Goal: Task Accomplishment & Management: Complete application form

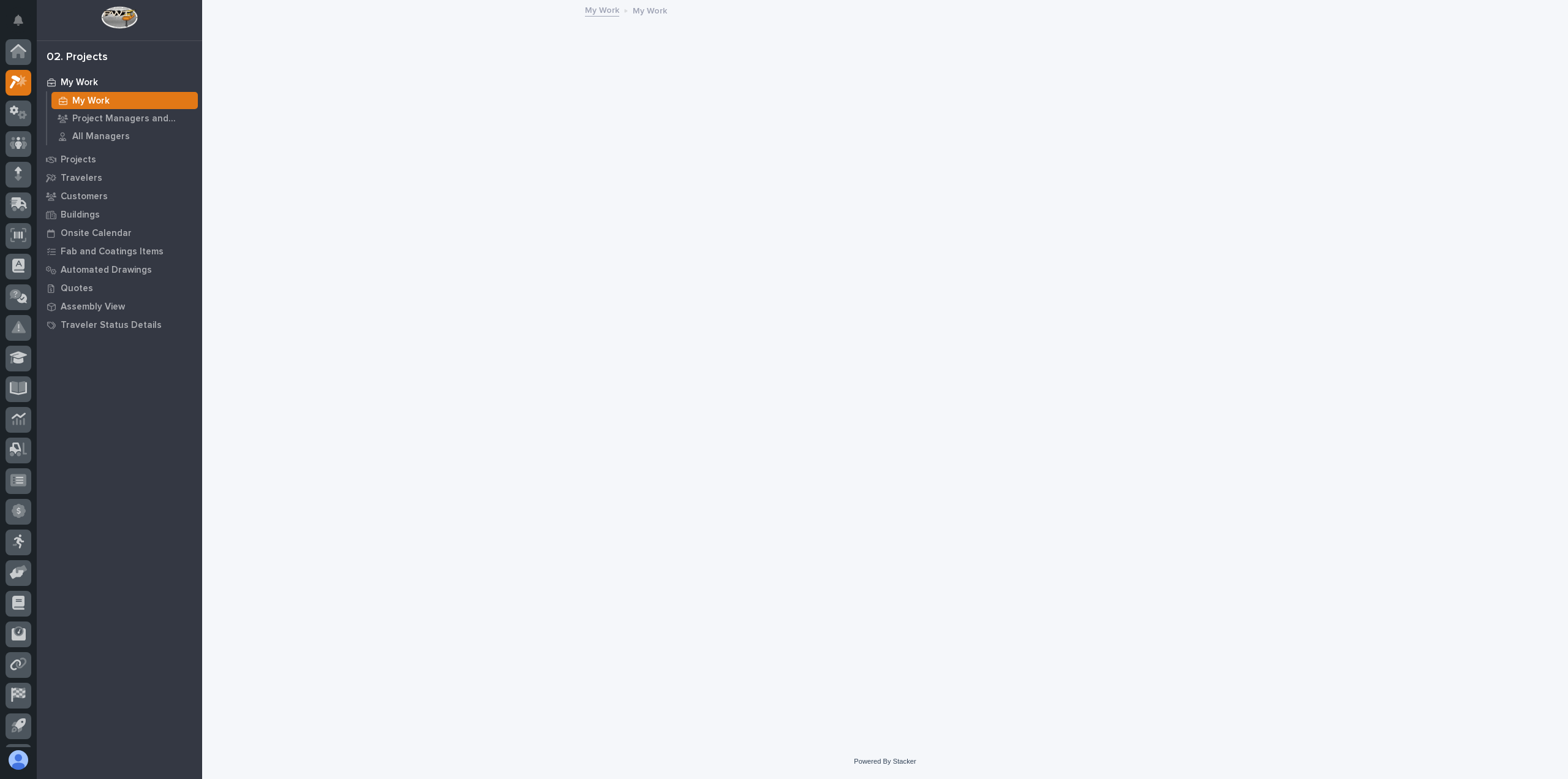
scroll to position [27, 0]
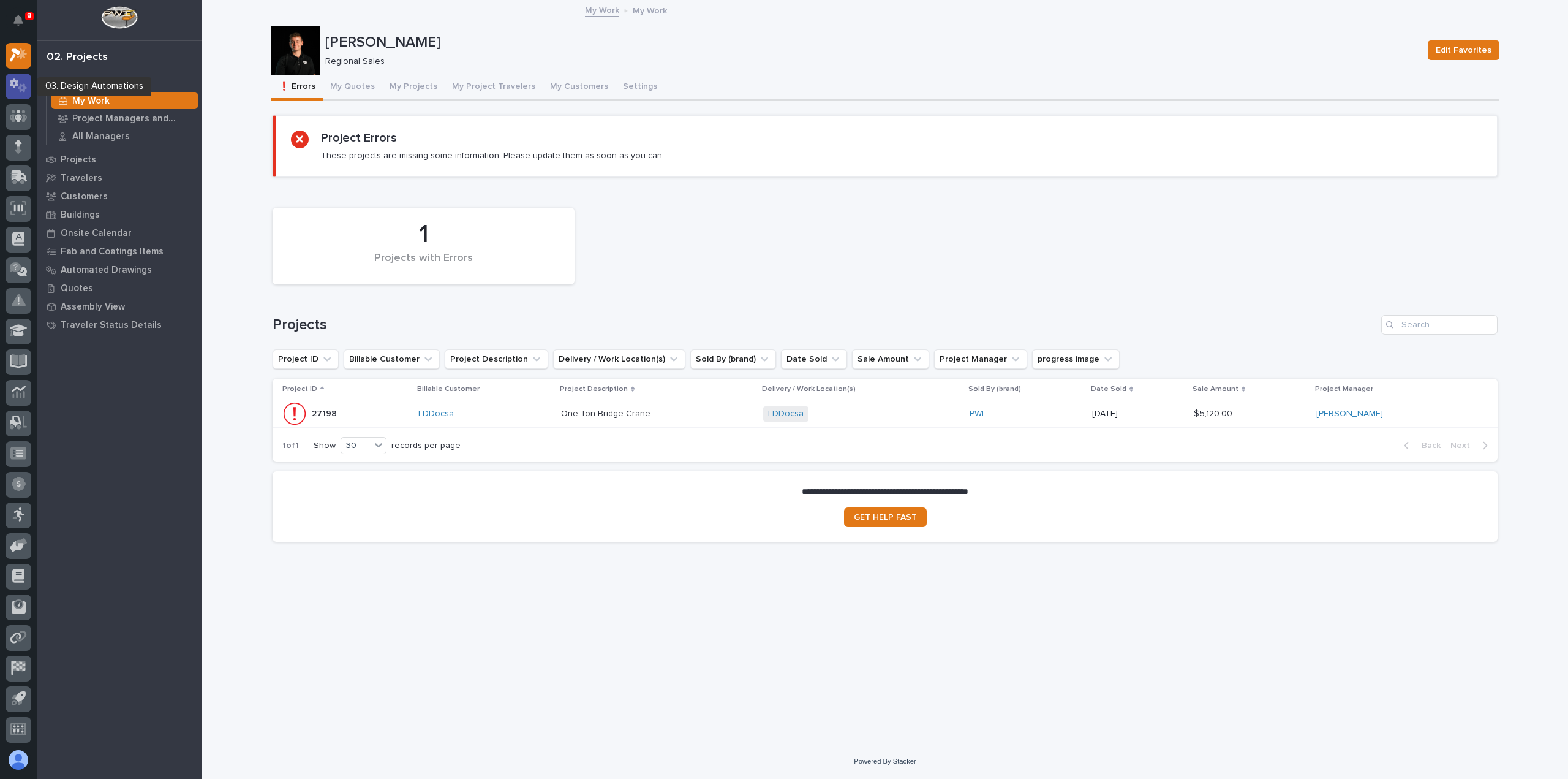
click at [10, 83] on icon at bounding box center [14, 83] width 8 height 9
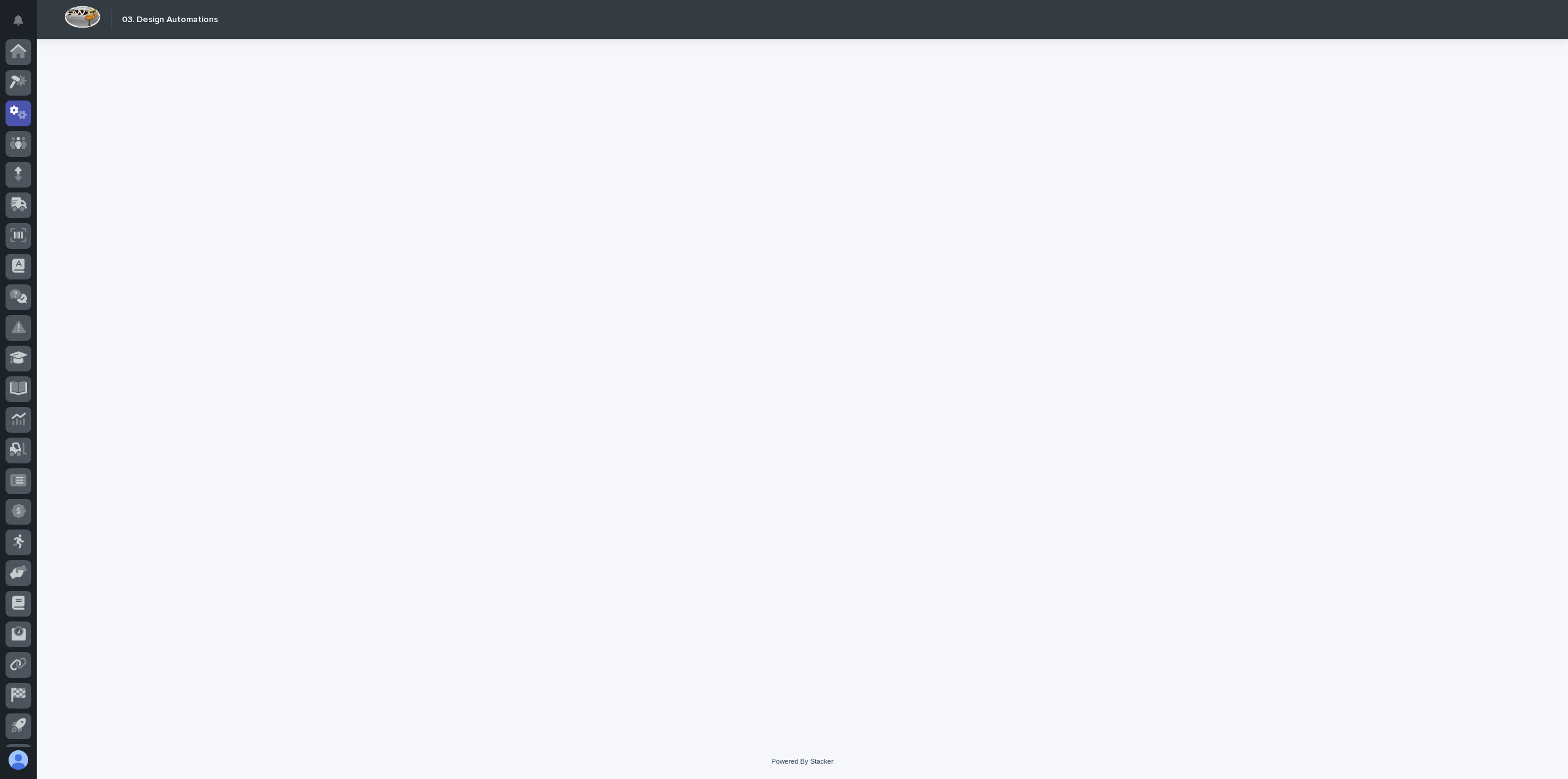
scroll to position [27, 0]
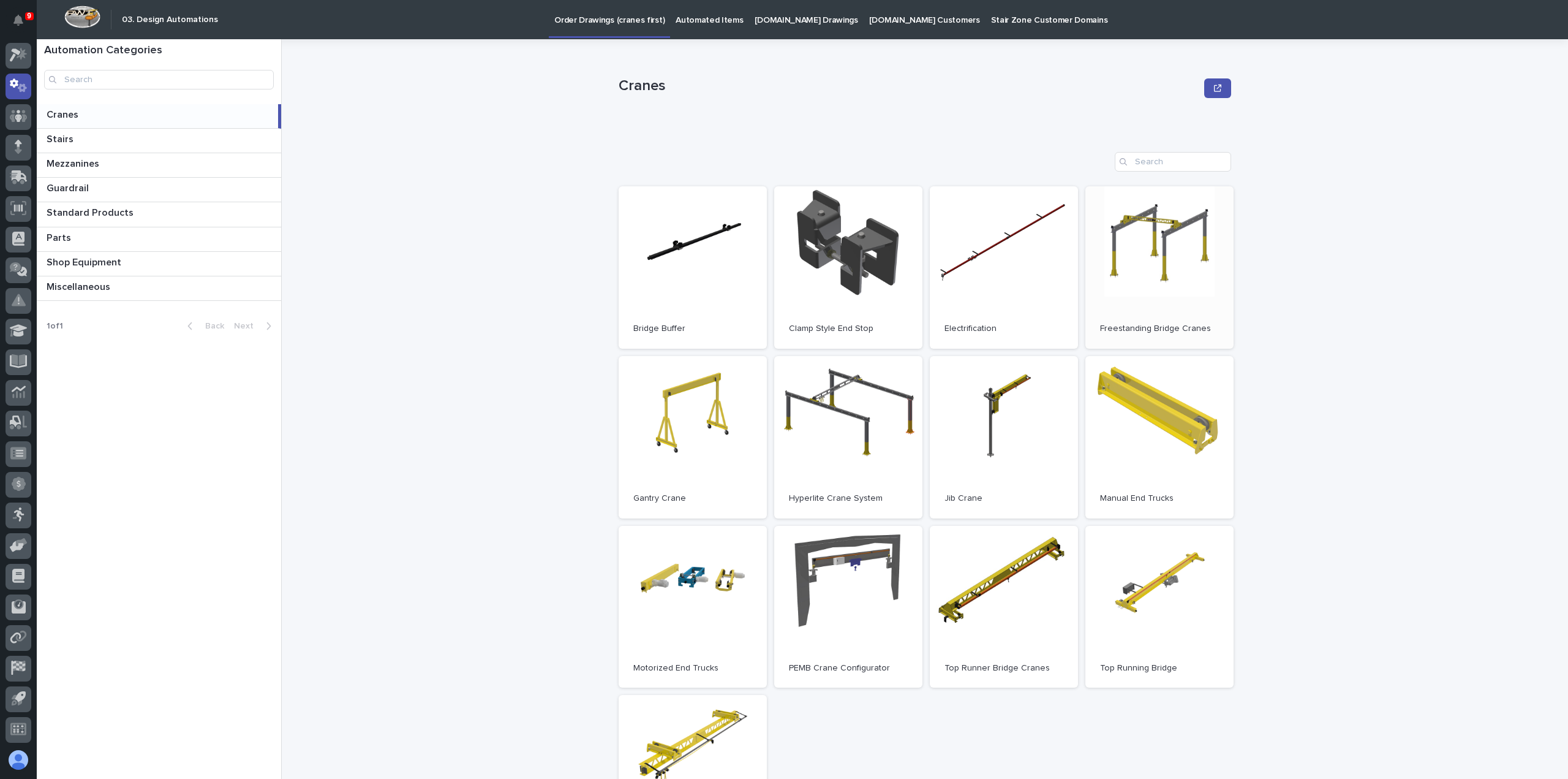
click at [1128, 241] on link "Open" at bounding box center [1160, 267] width 149 height 162
click at [1108, 213] on link "Open" at bounding box center [1160, 267] width 149 height 162
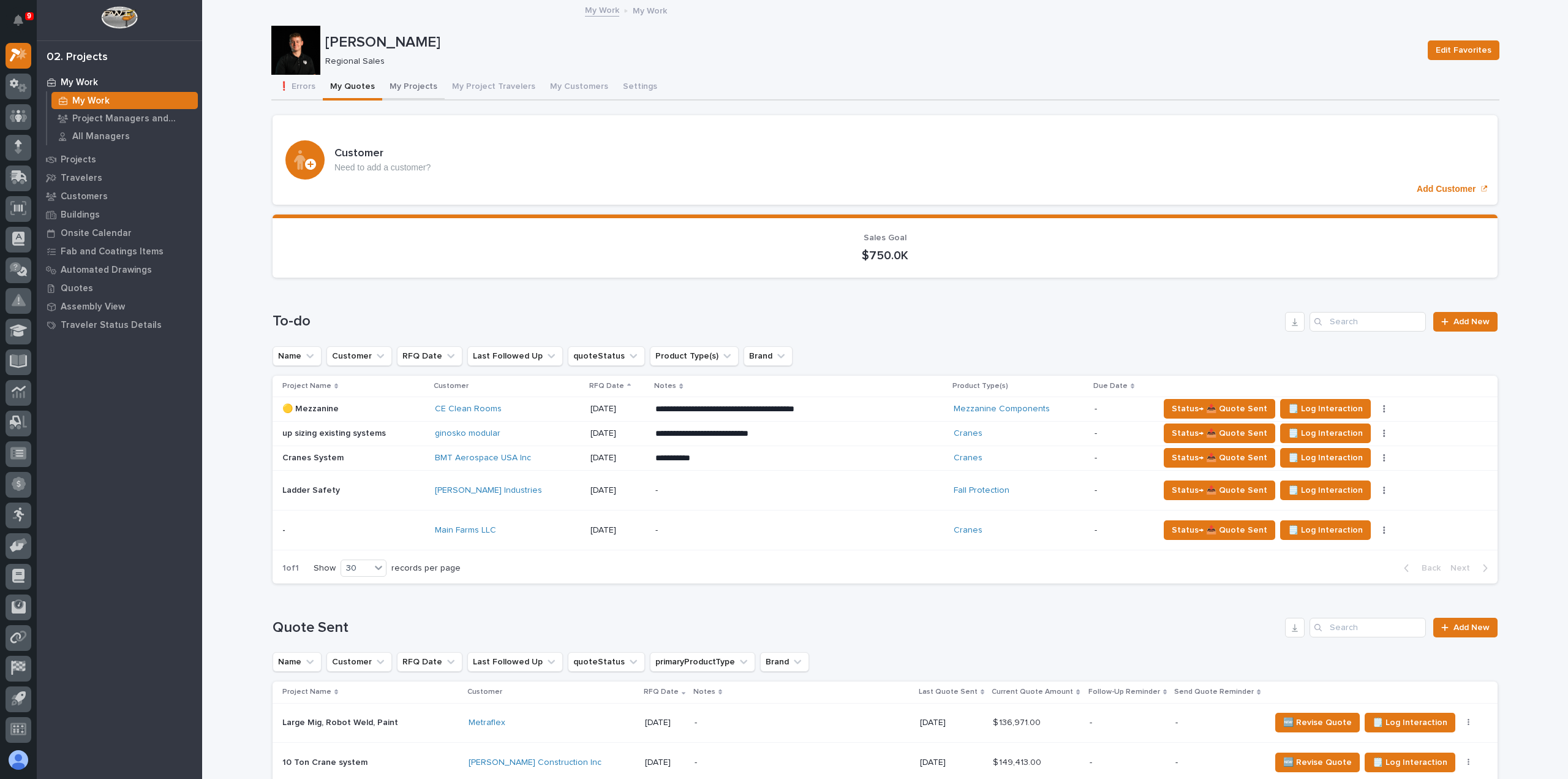
click at [414, 85] on button "My Projects" at bounding box center [413, 87] width 63 height 25
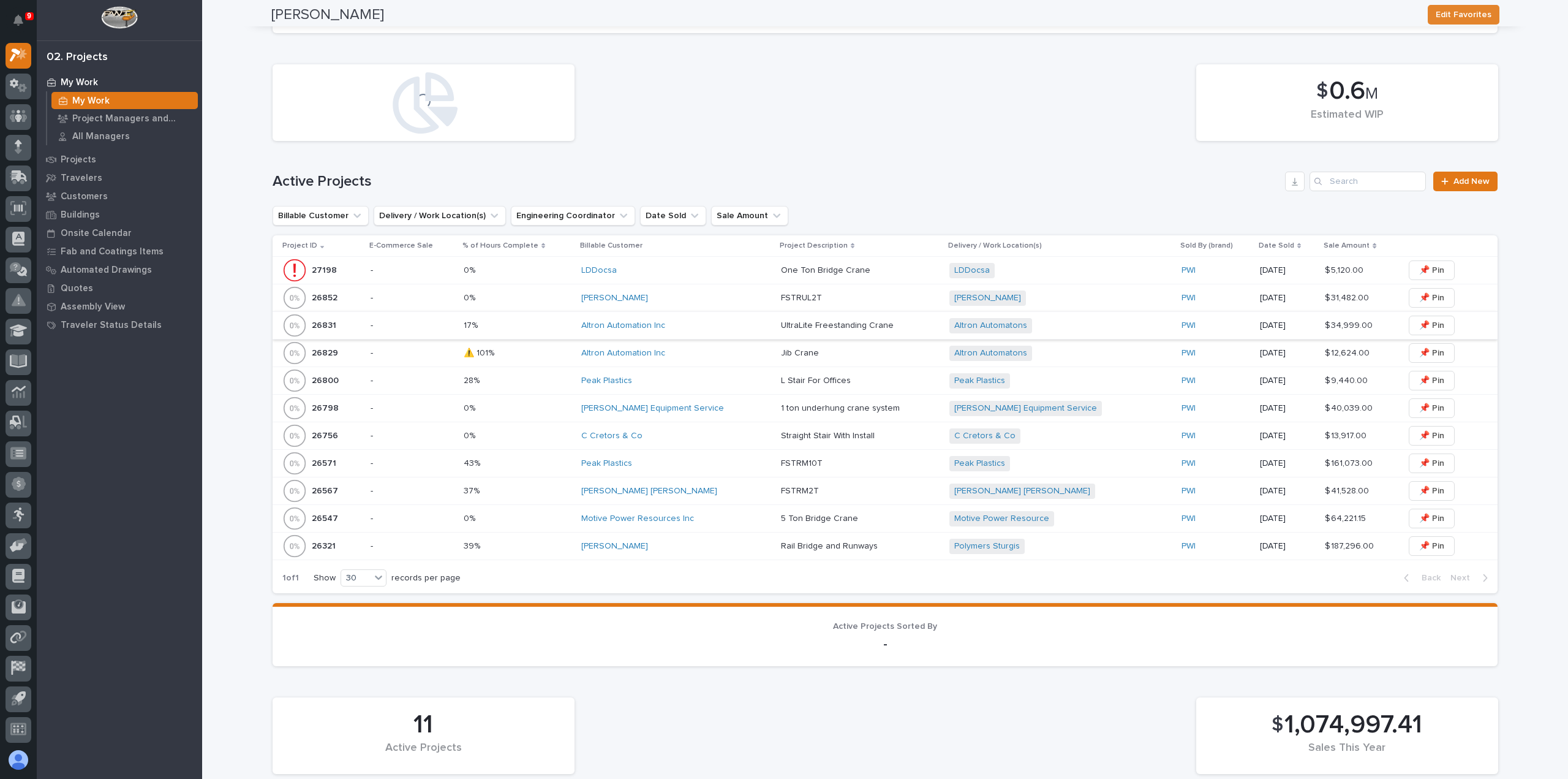
scroll to position [245, 0]
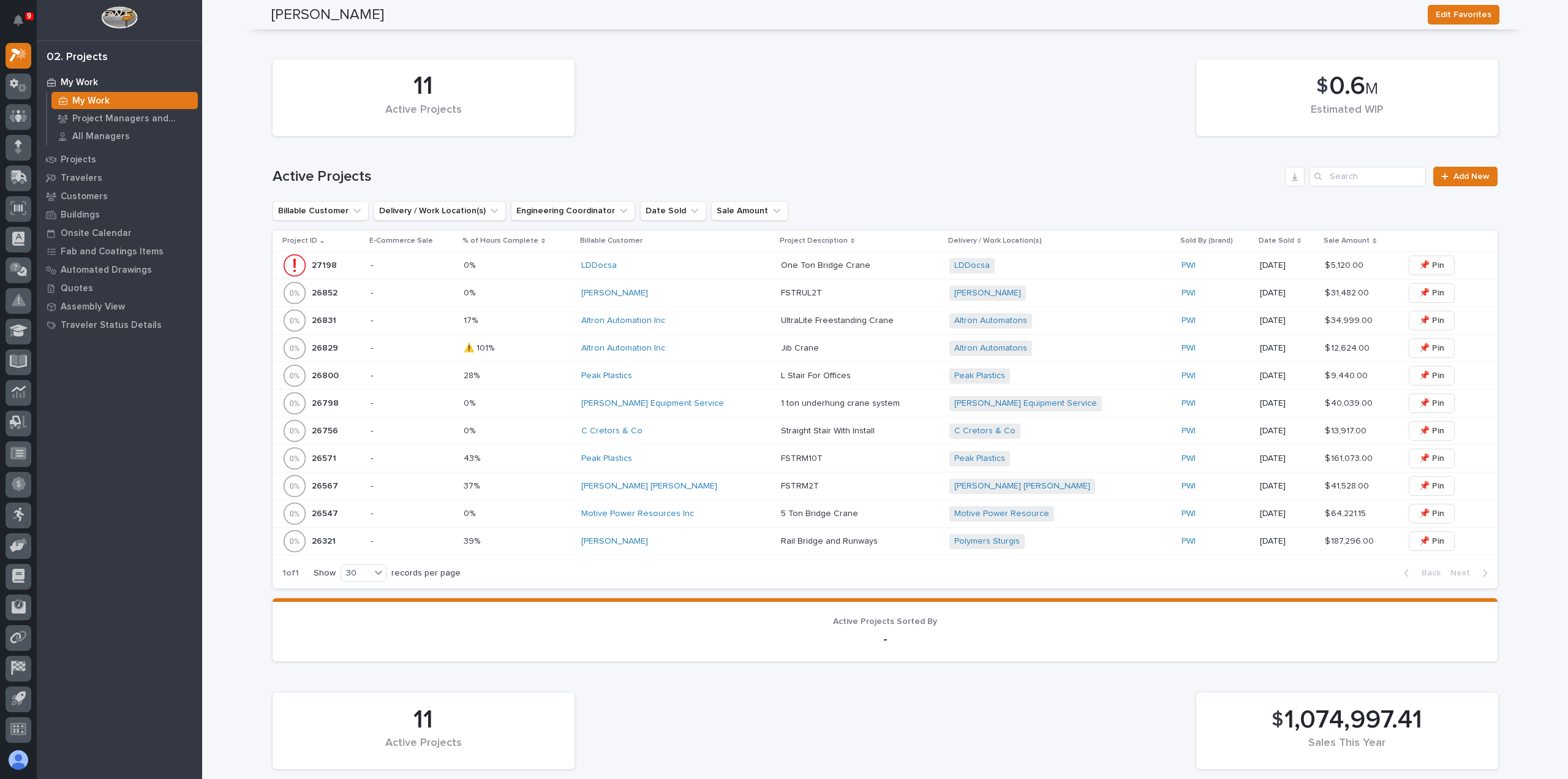
click at [665, 266] on div "LDDocsa" at bounding box center [676, 265] width 190 height 10
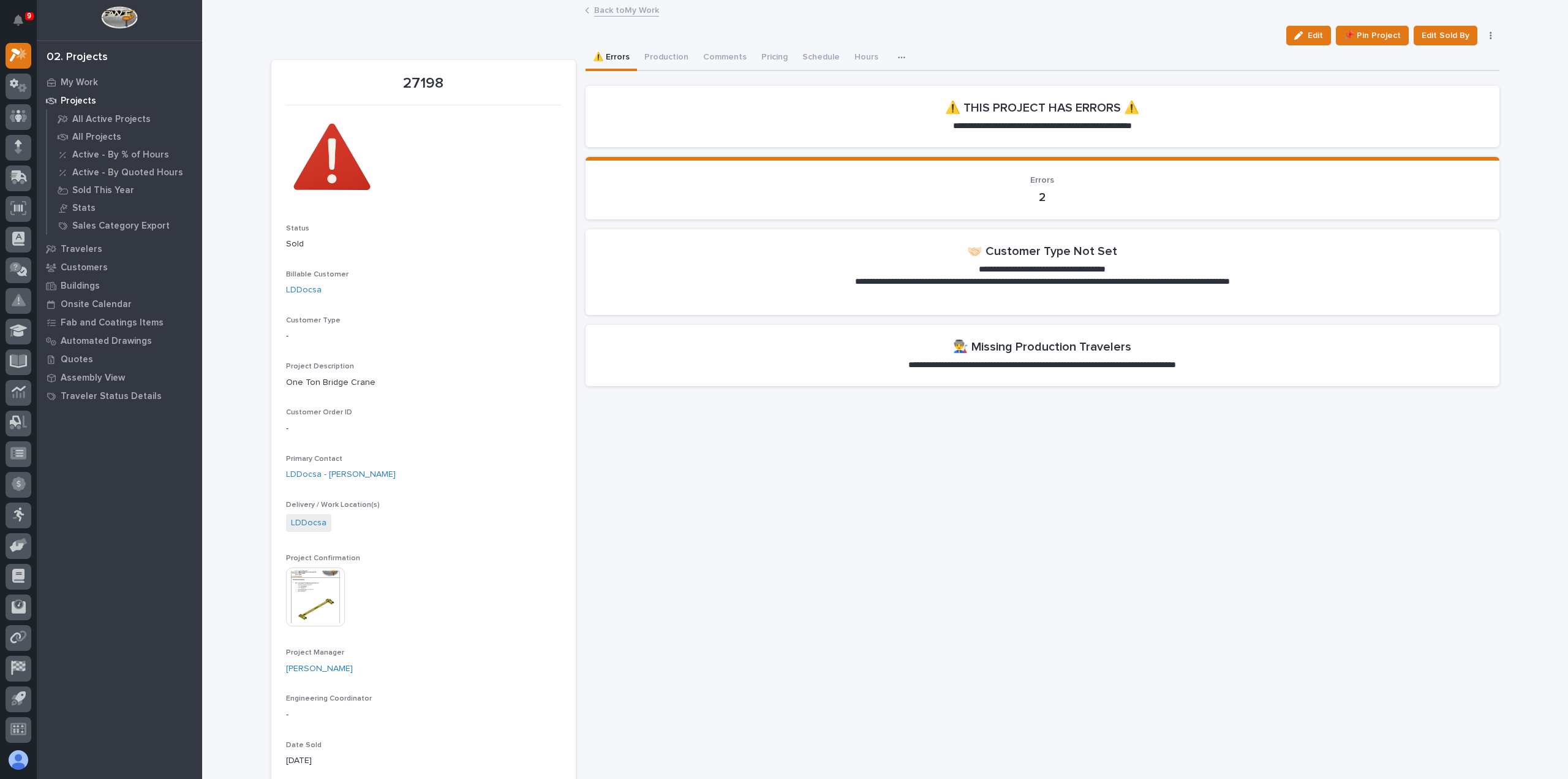
click at [602, 5] on link "Back to My Work" at bounding box center [627, 10] width 65 height 15
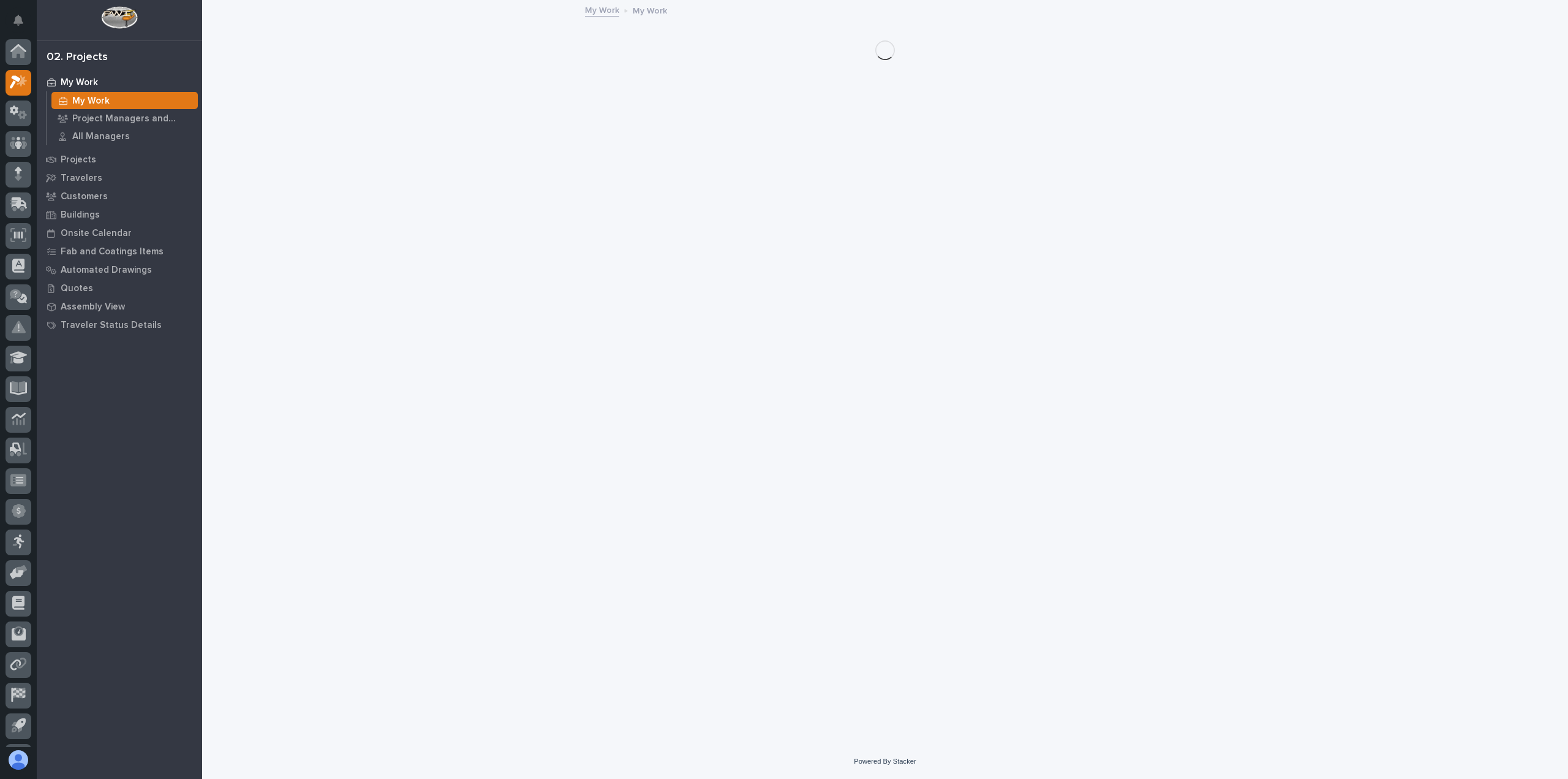
scroll to position [27, 0]
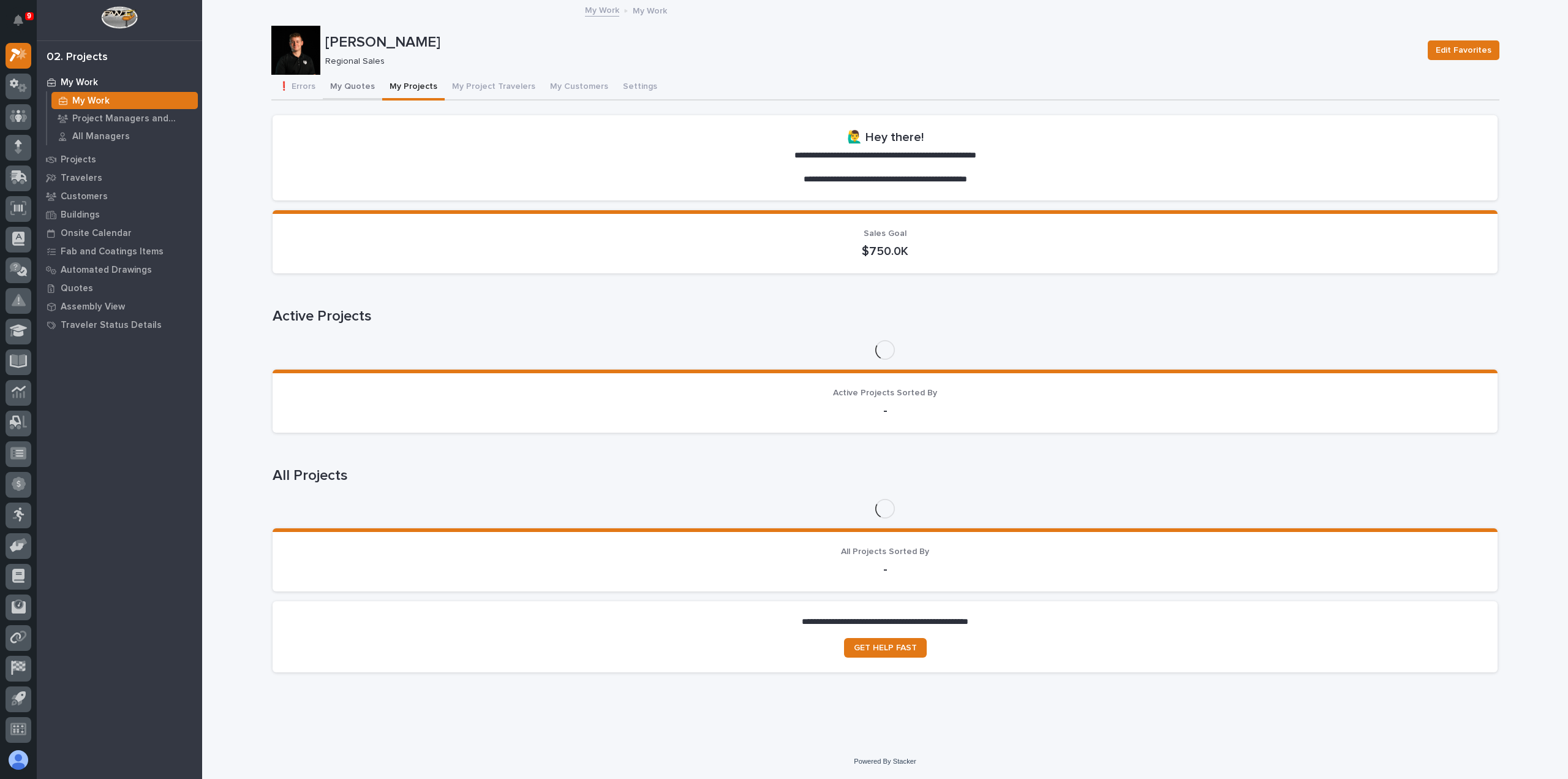
click at [359, 89] on button "My Quotes" at bounding box center [353, 87] width 60 height 25
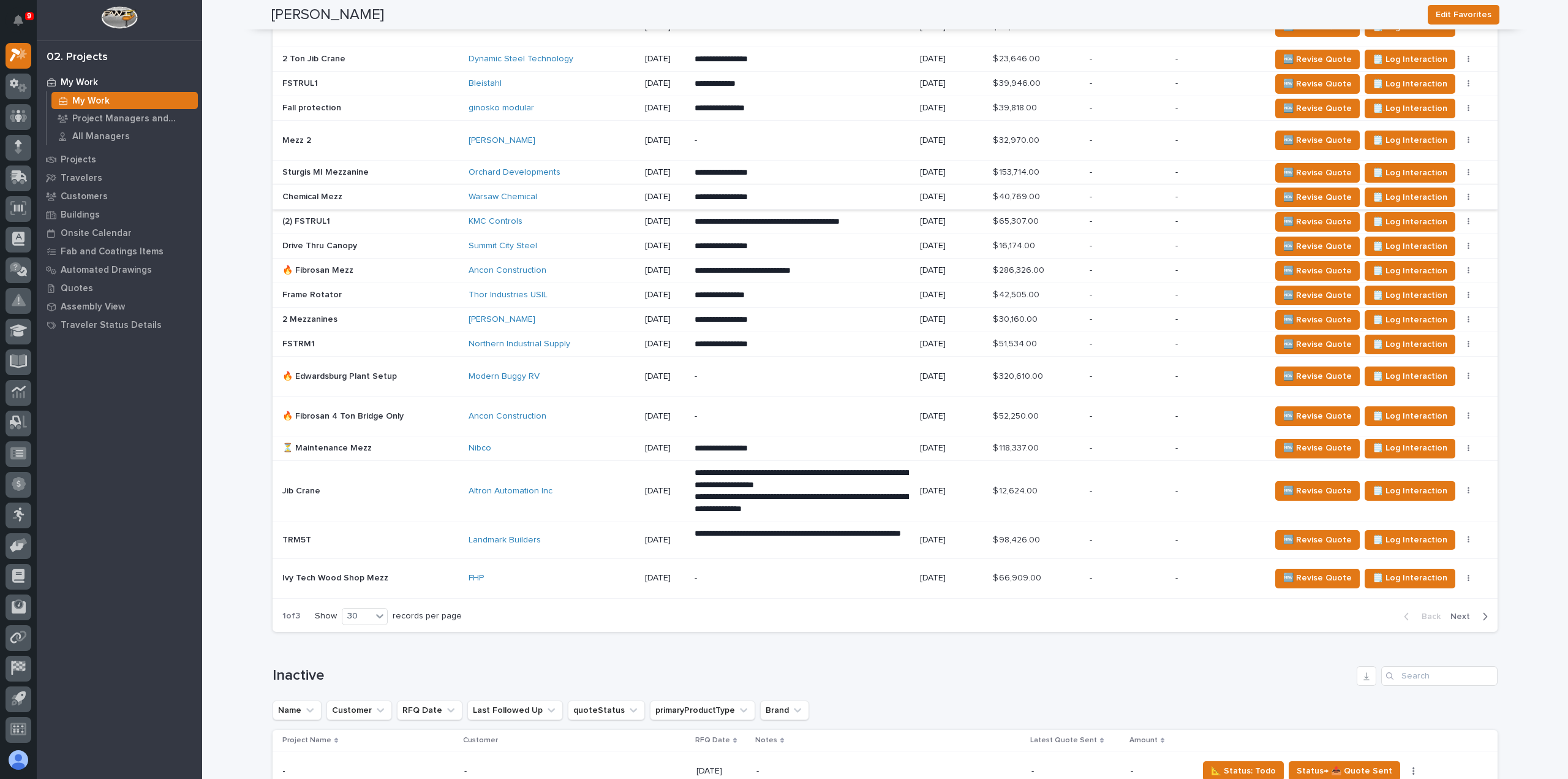
scroll to position [1084, 0]
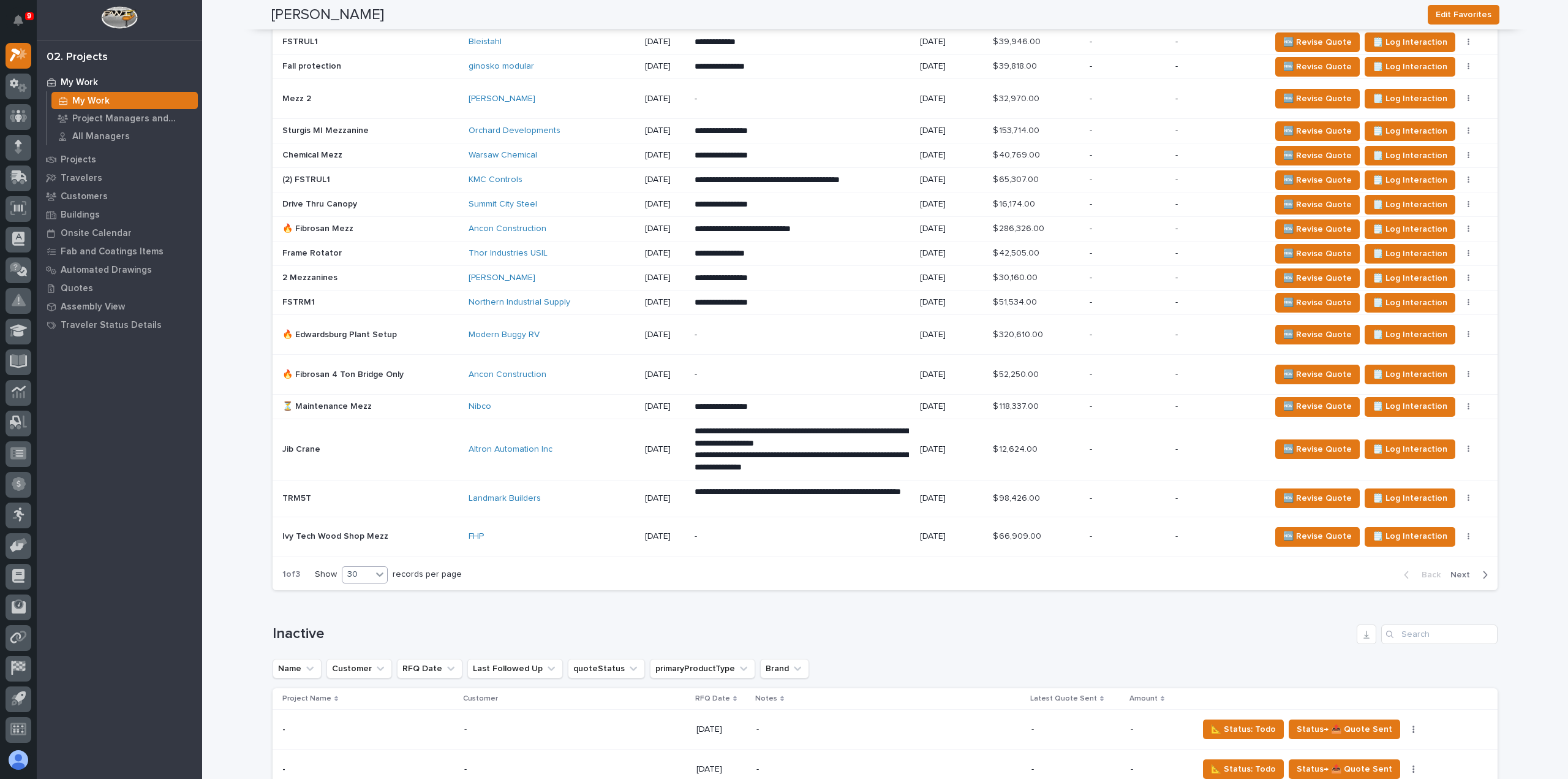
click at [377, 572] on icon at bounding box center [380, 574] width 7 height 5
drag, startPoint x: 366, startPoint y: 591, endPoint x: 364, endPoint y: 610, distance: 19.1
click at [363, 613] on div "30" at bounding box center [361, 614] width 44 height 15
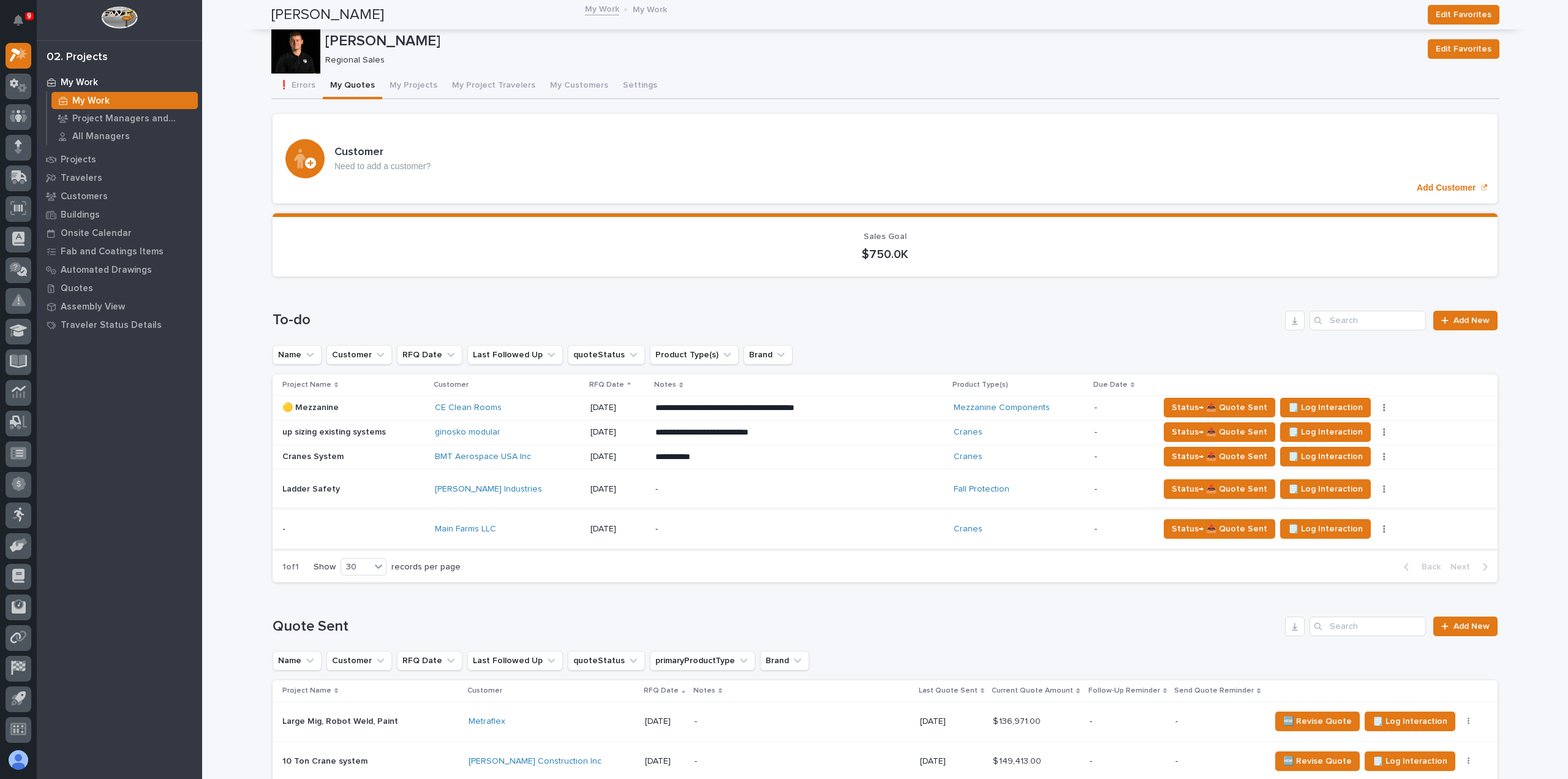
scroll to position [0, 0]
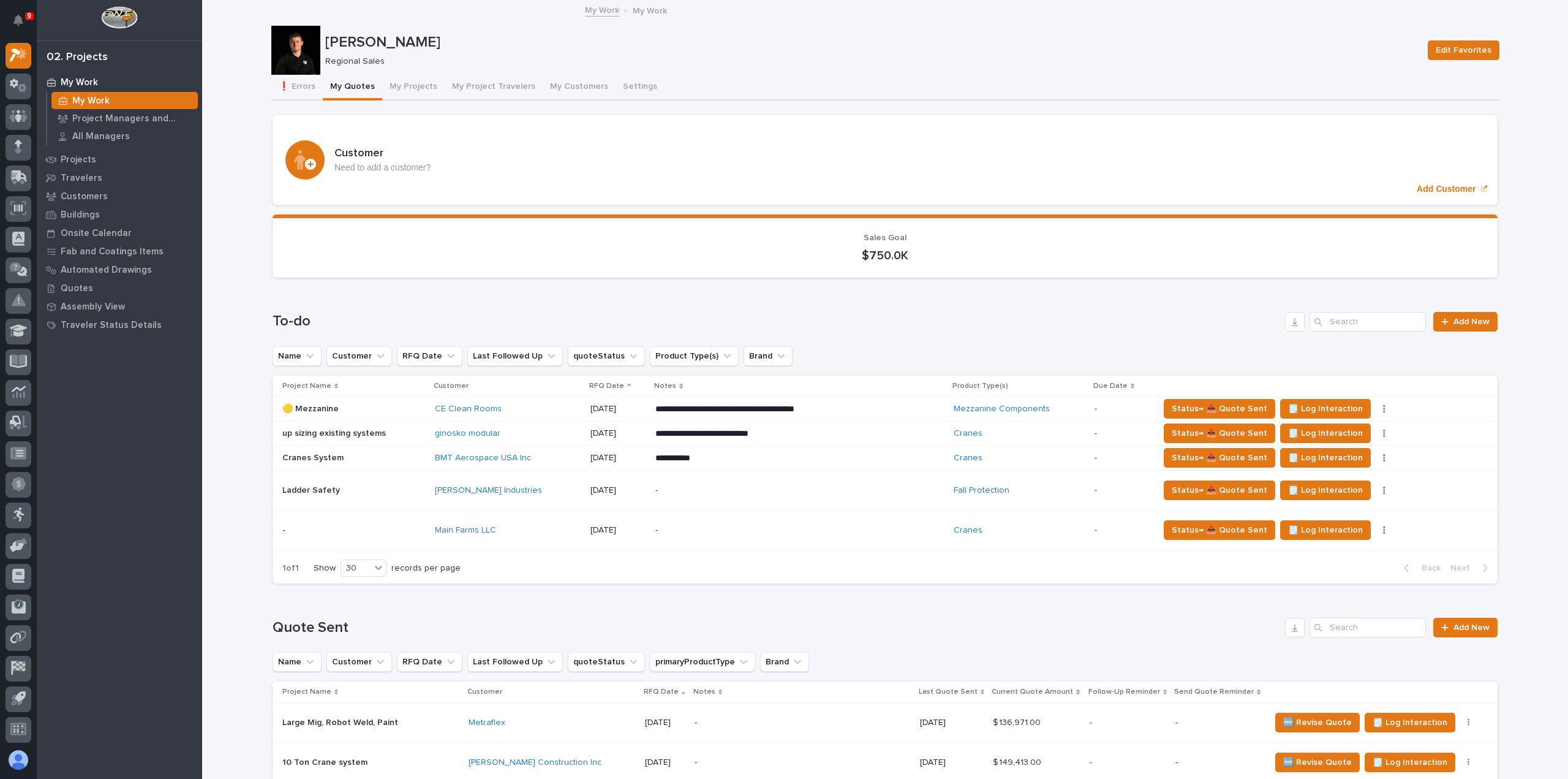
click at [833, 456] on p "**********" at bounding box center [762, 459] width 215 height 13
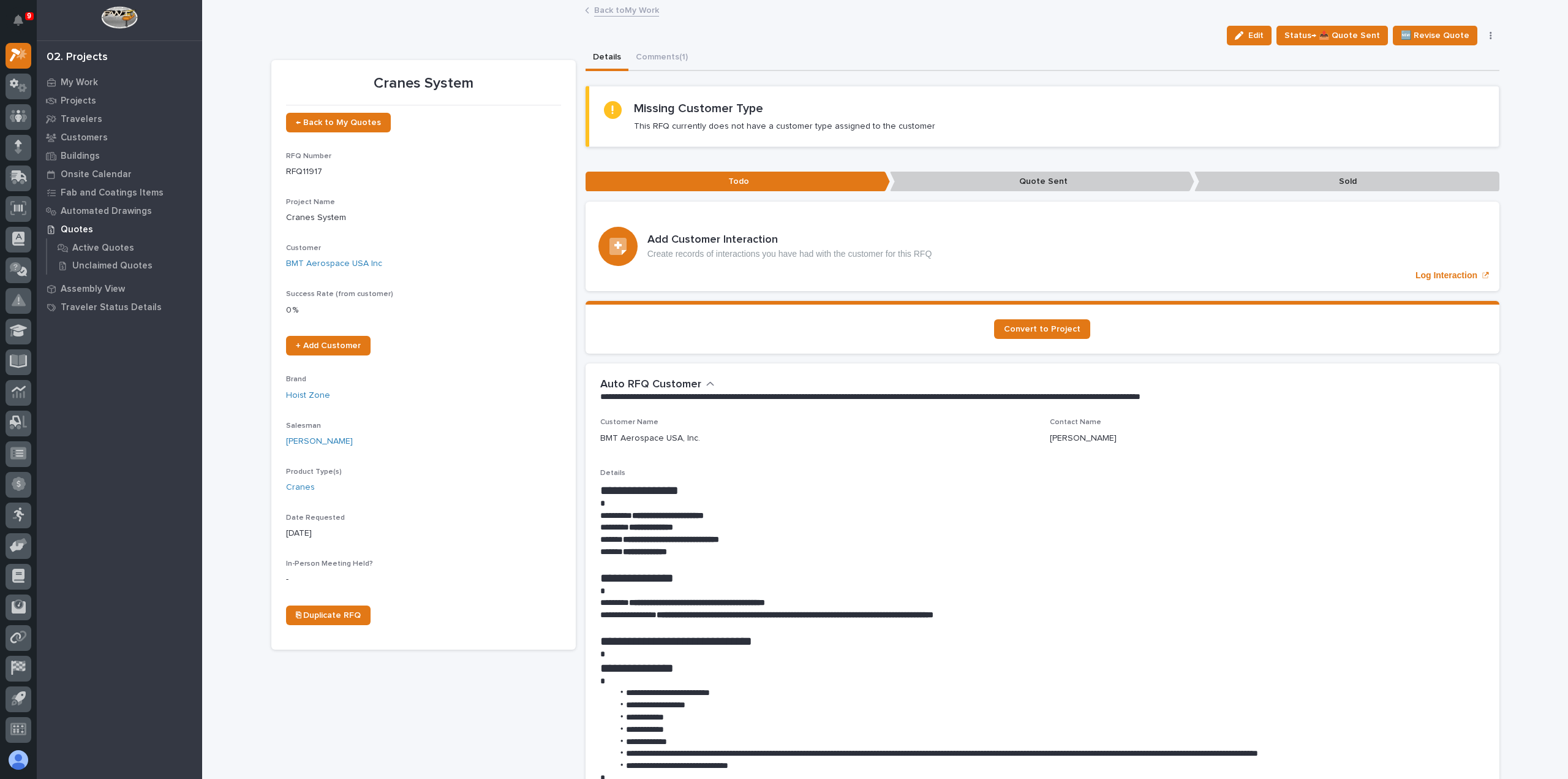
click at [624, 13] on link "Back to My Work" at bounding box center [627, 10] width 65 height 15
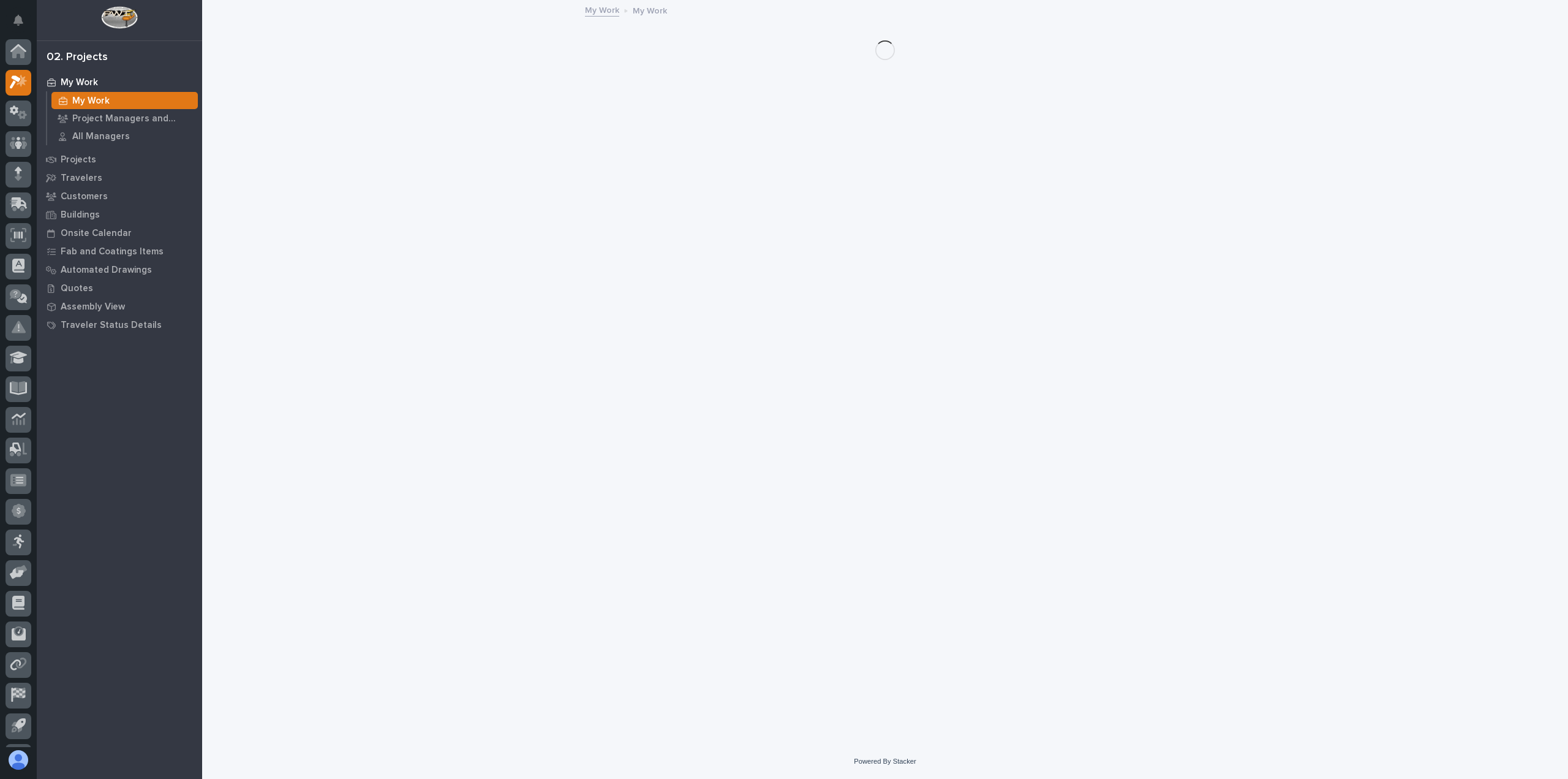
scroll to position [27, 0]
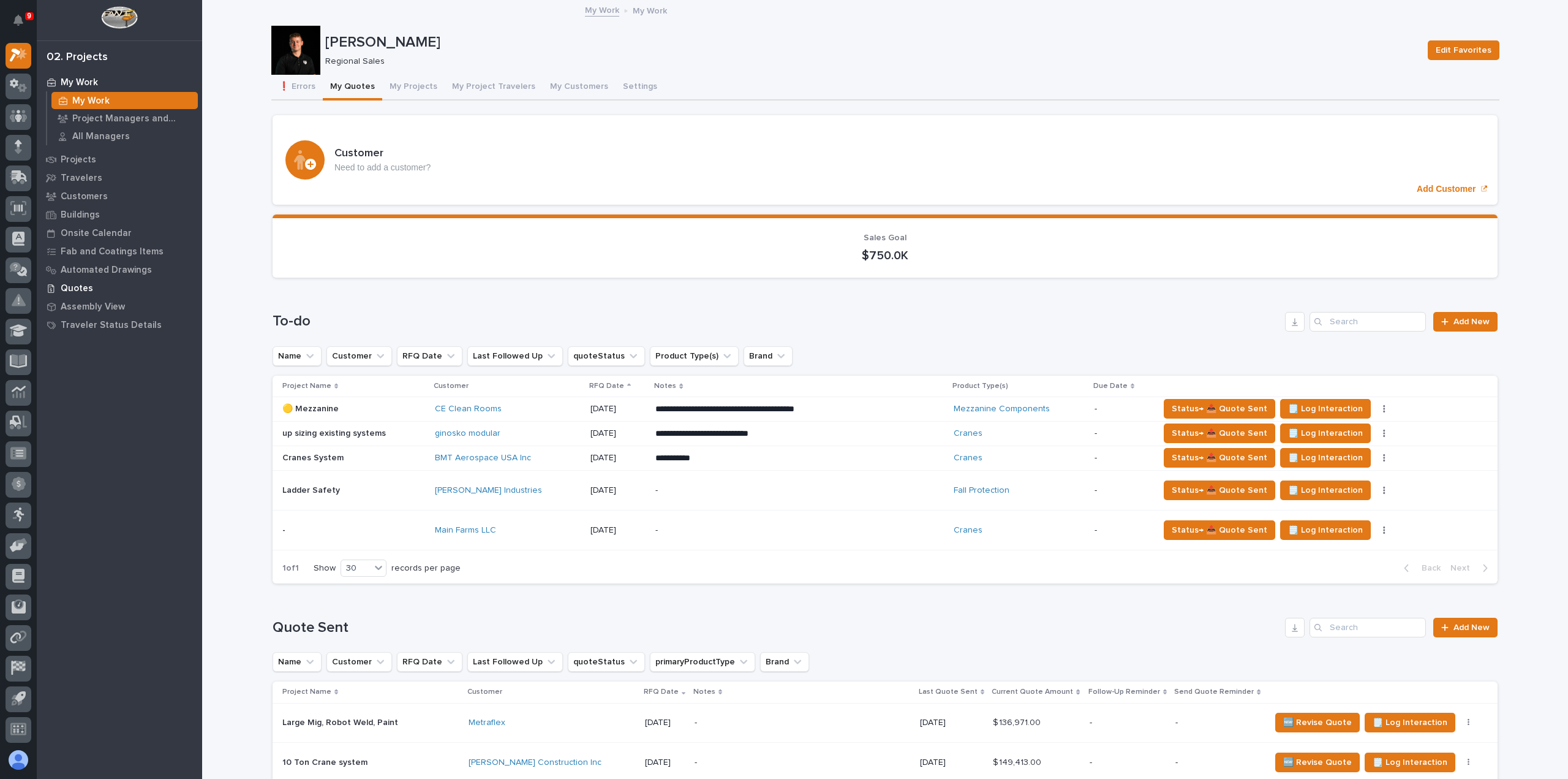
click at [83, 283] on p "Quotes" at bounding box center [77, 288] width 33 height 11
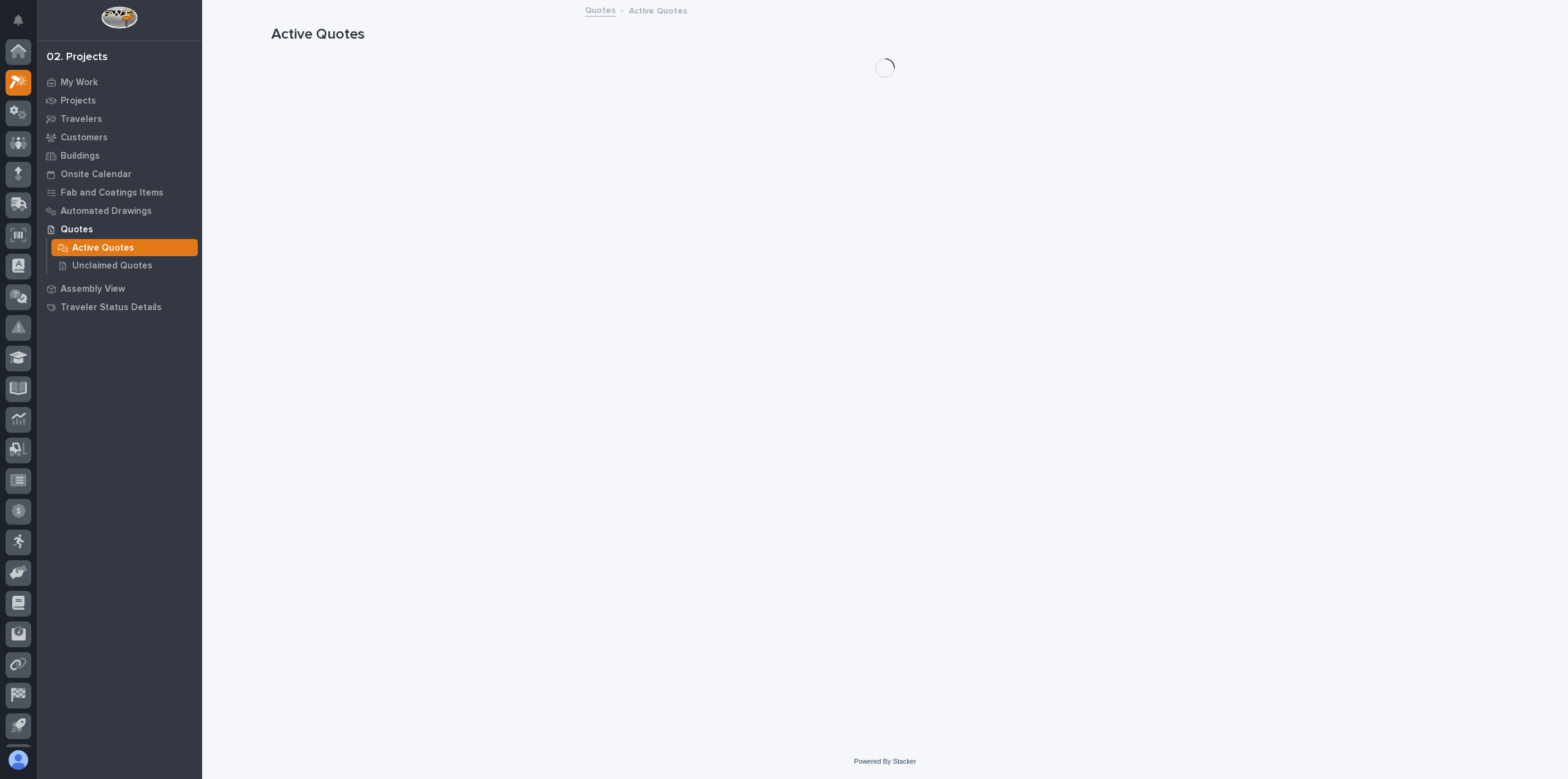
scroll to position [27, 0]
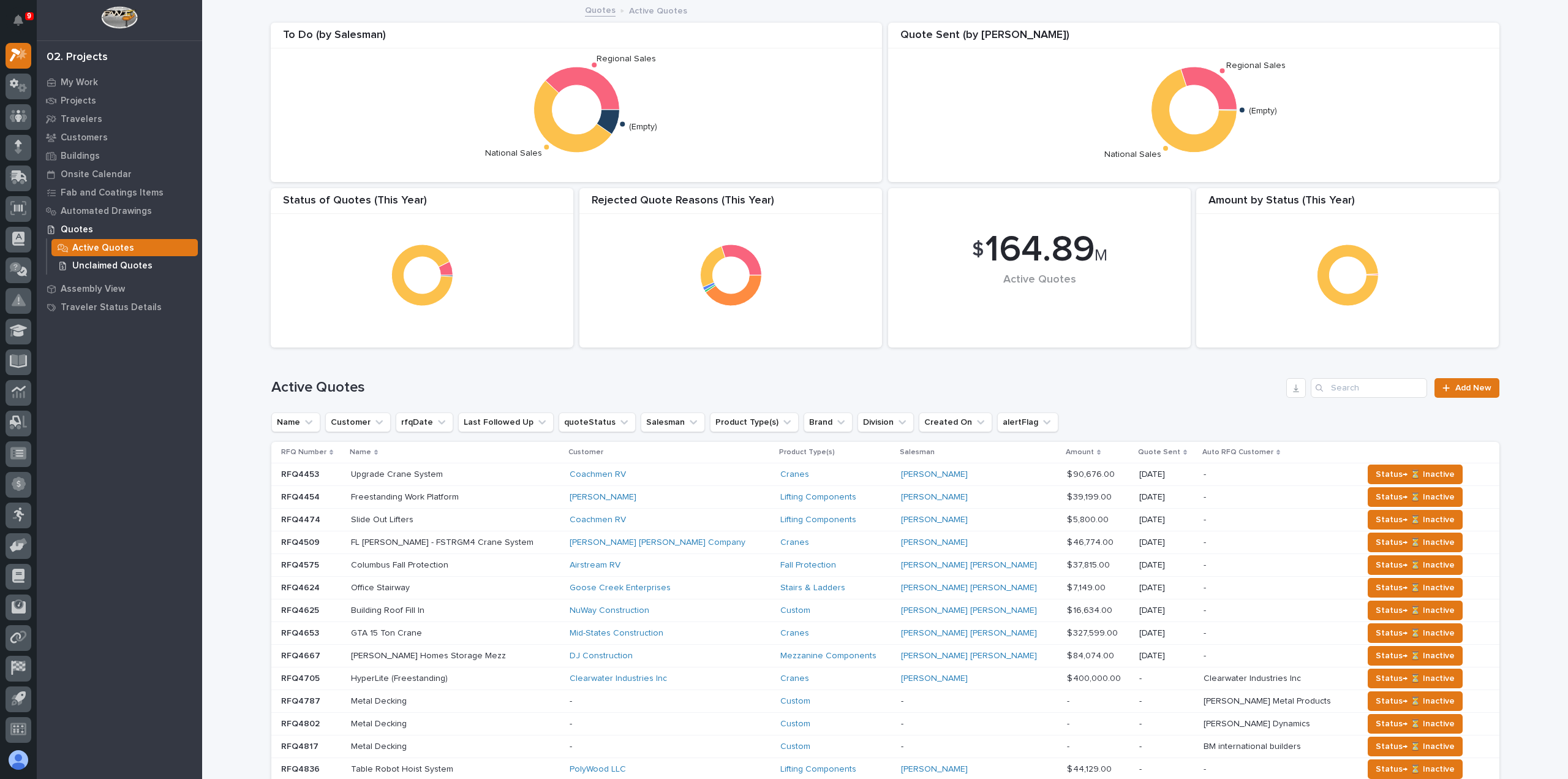
click at [116, 262] on p "Unclaimed Quotes" at bounding box center [112, 266] width 81 height 11
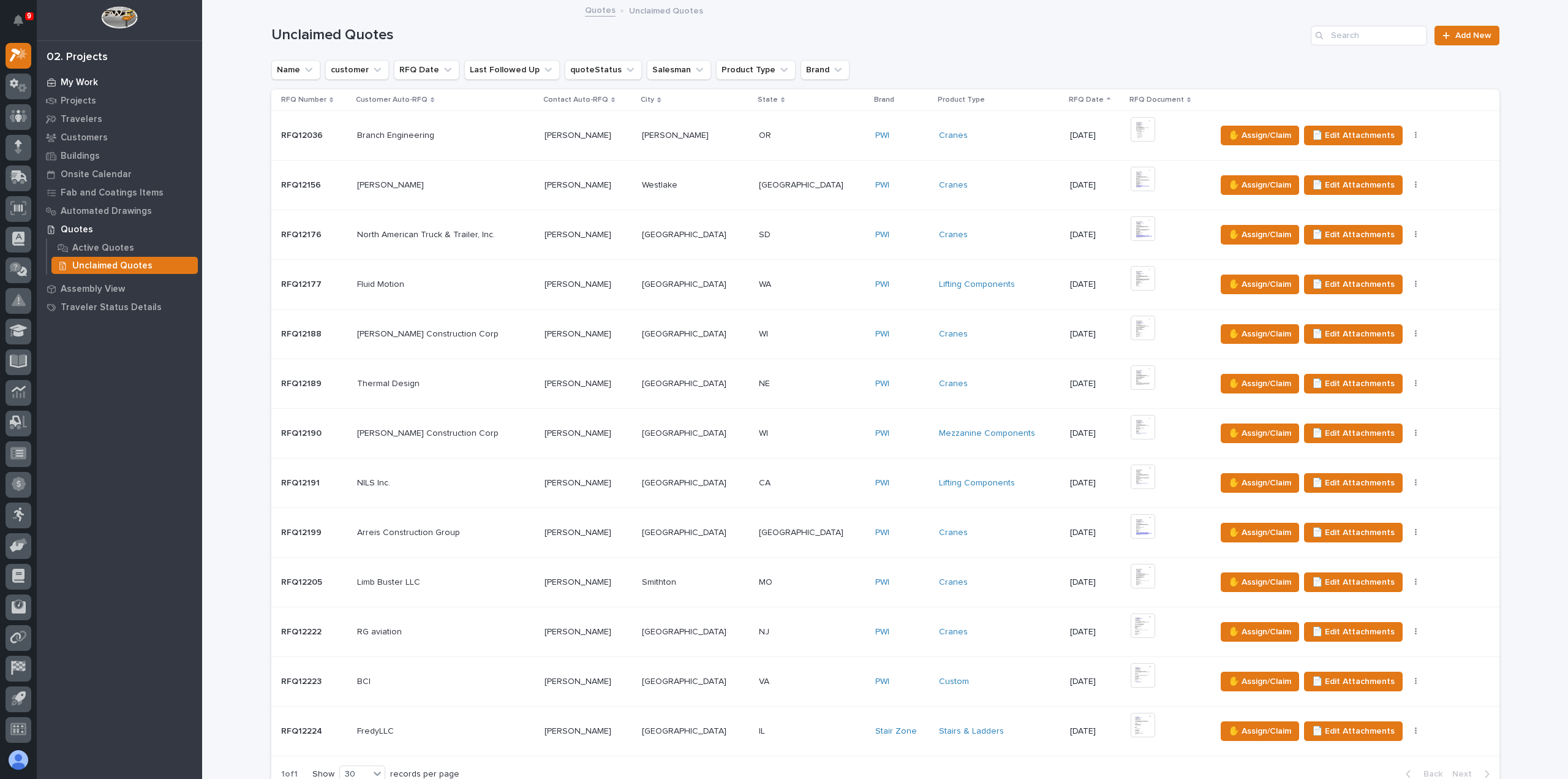
click at [81, 83] on p "My Work" at bounding box center [79, 83] width 37 height 11
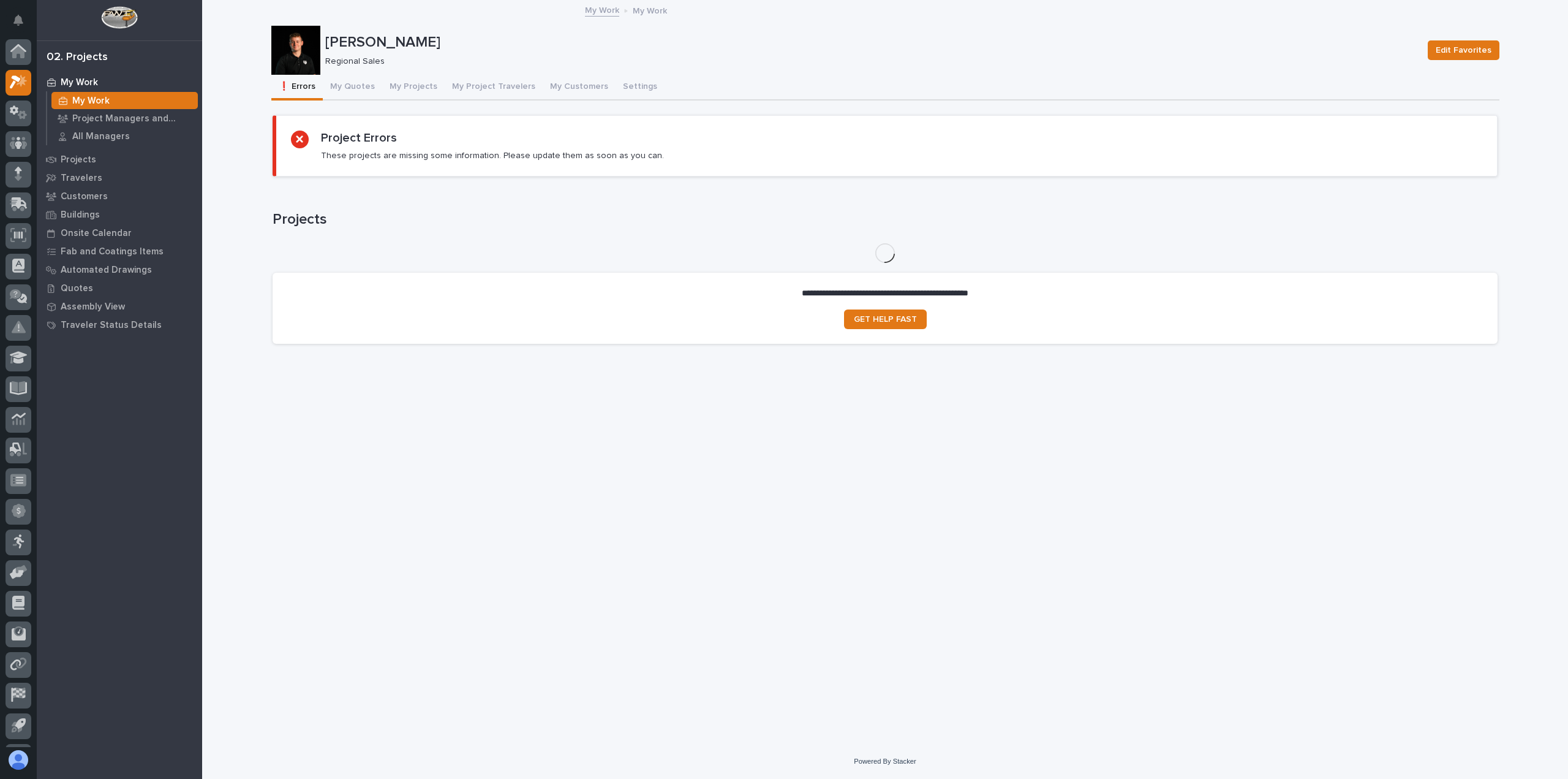
scroll to position [27, 0]
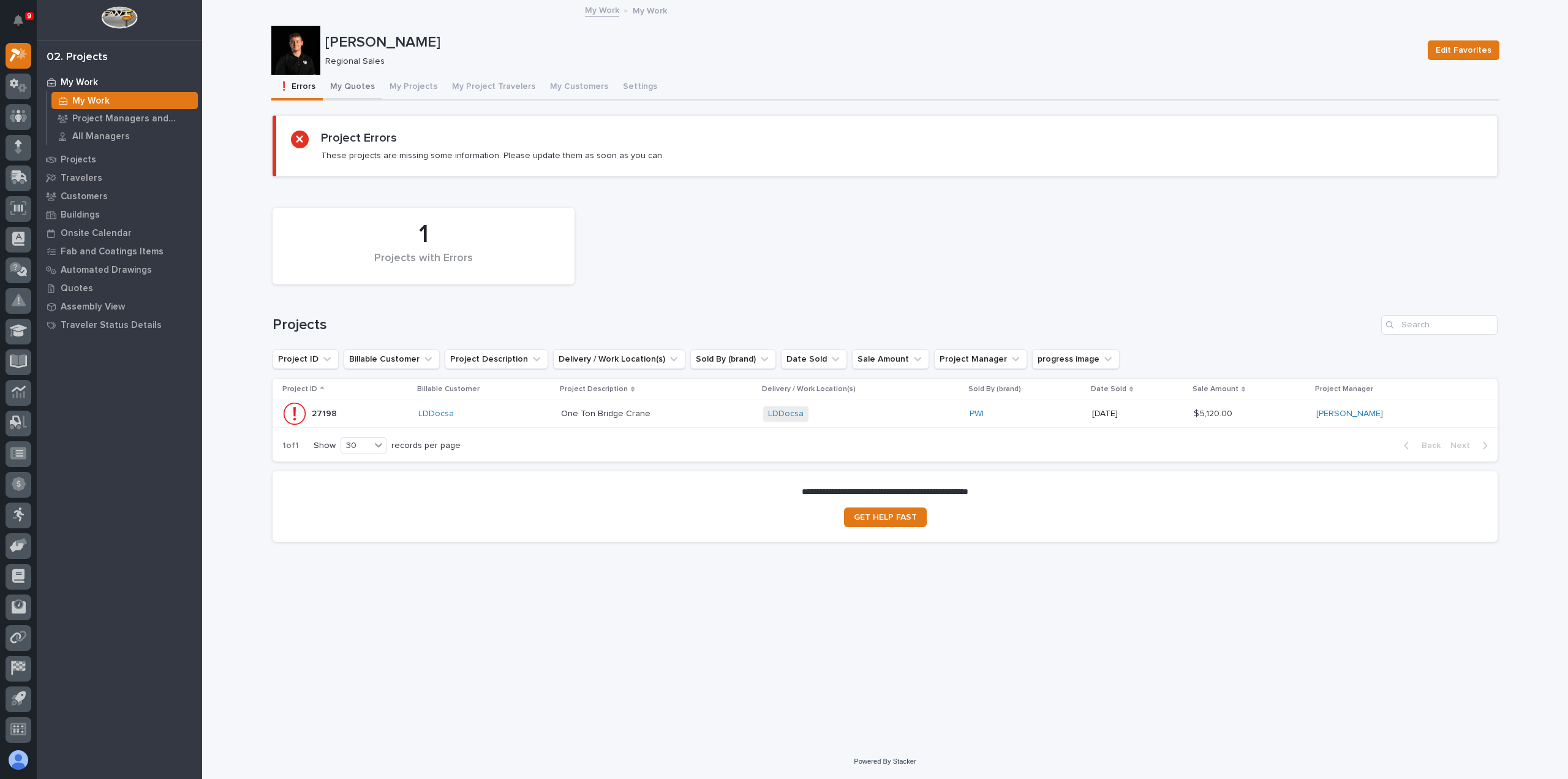
click at [372, 93] on button "My Quotes" at bounding box center [353, 87] width 60 height 25
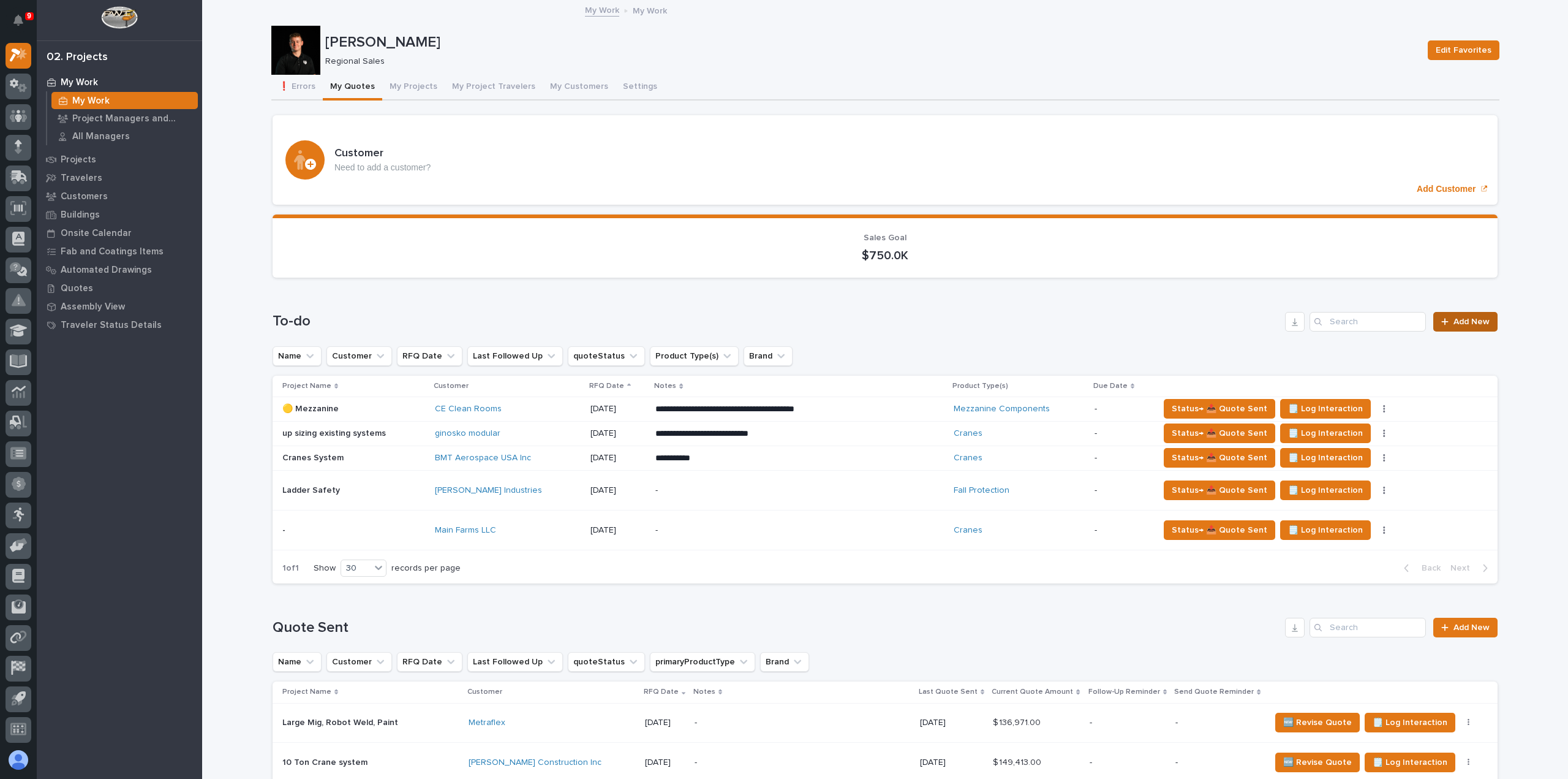
click at [1469, 322] on span "Add New" at bounding box center [1472, 321] width 36 height 8
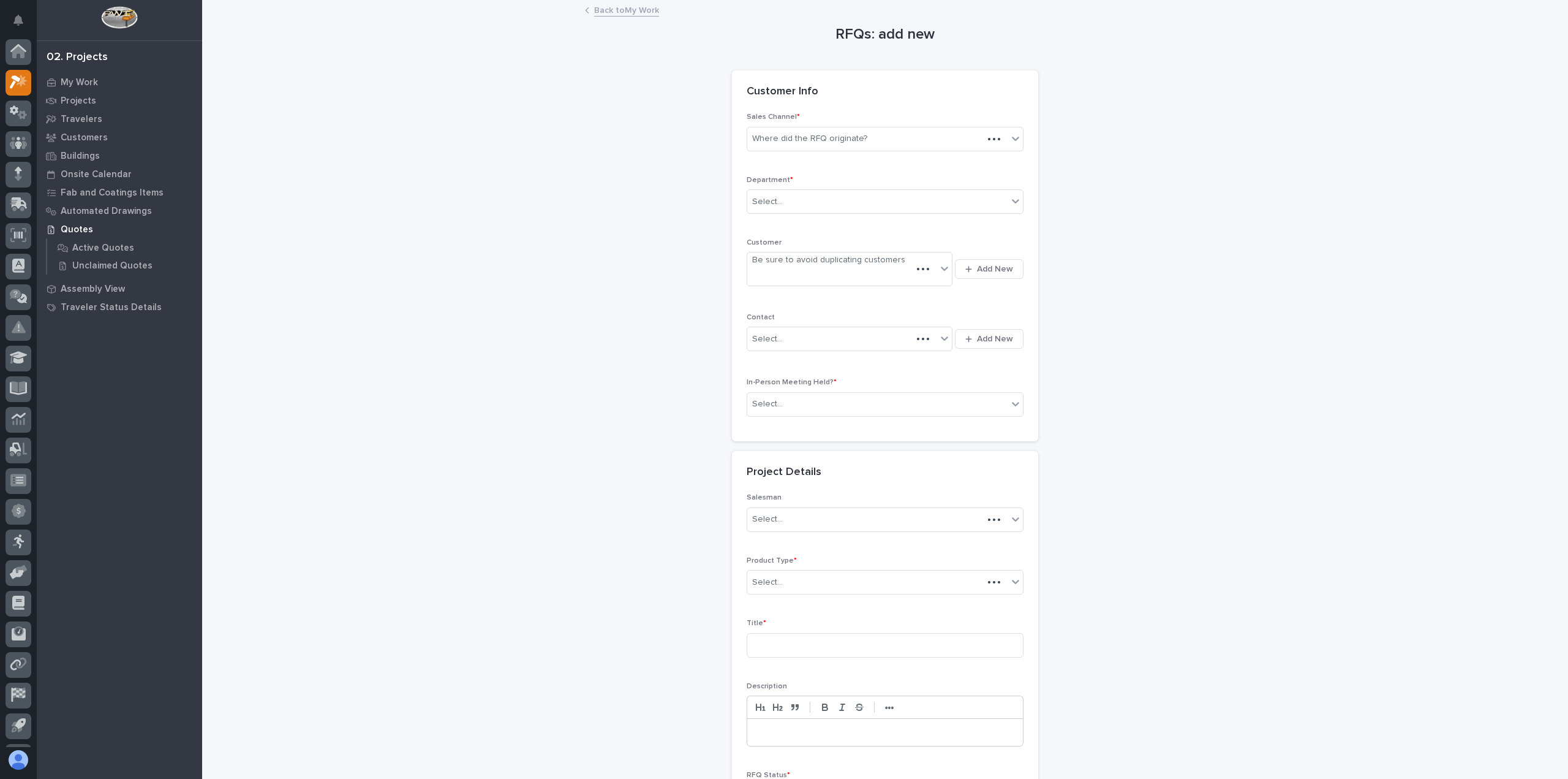
scroll to position [27, 0]
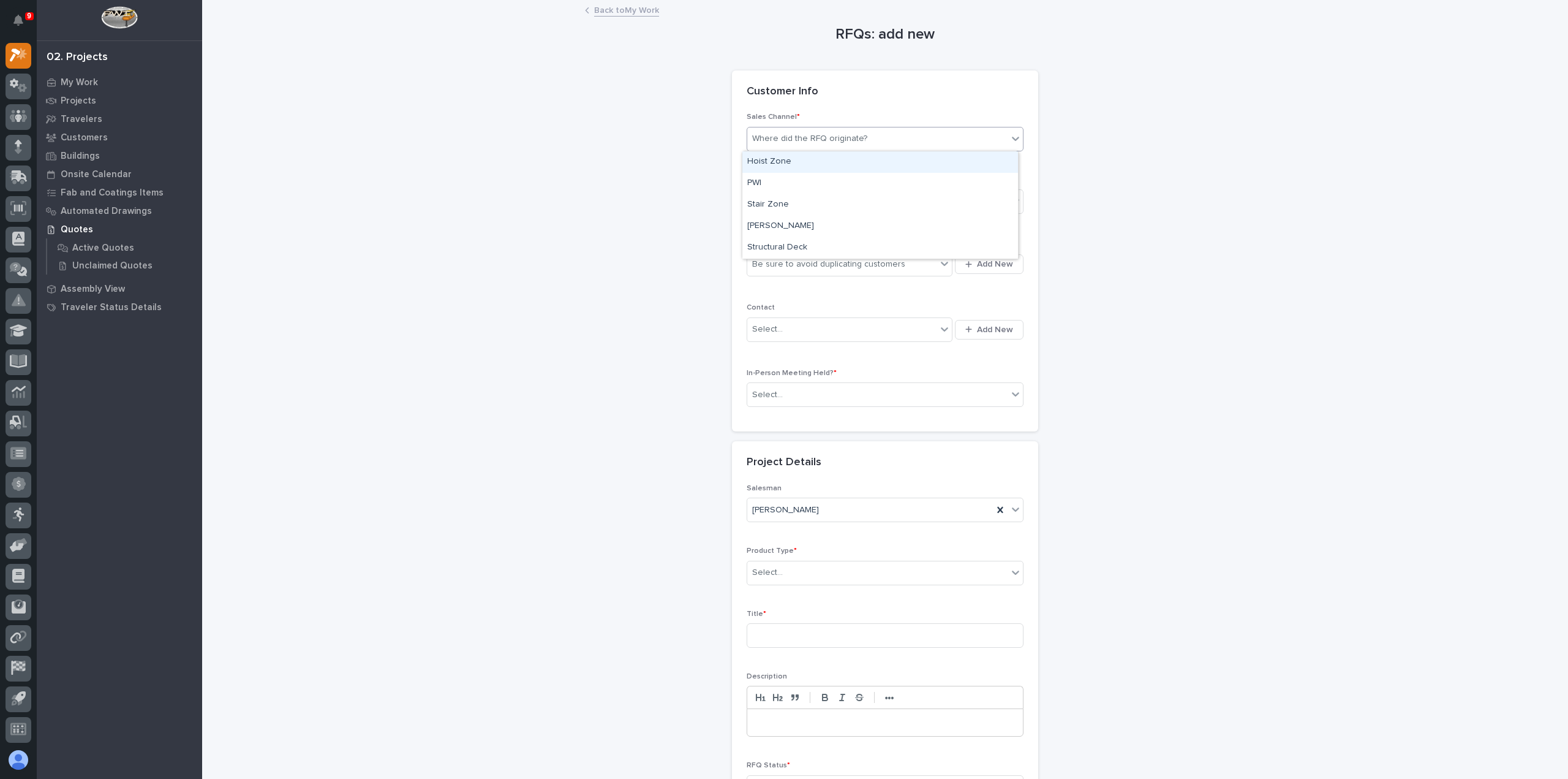
click at [922, 141] on div "Where did the RFQ originate?" at bounding box center [877, 139] width 260 height 20
type input "*****"
click at [1010, 132] on icon at bounding box center [1016, 139] width 13 height 13
click at [1009, 134] on div at bounding box center [1016, 139] width 15 height 22
click at [986, 176] on div "PWI" at bounding box center [880, 184] width 276 height 22
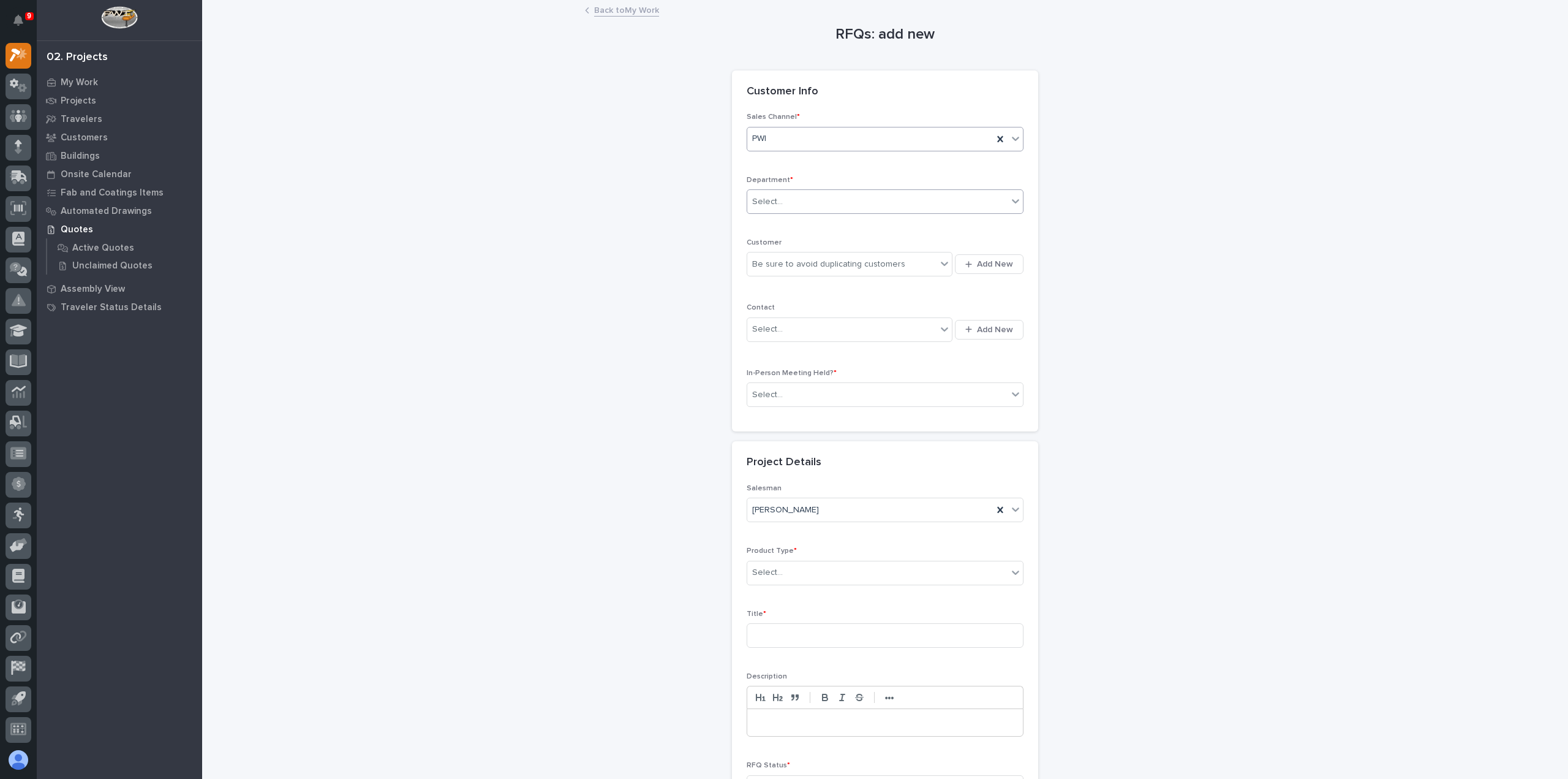
click at [913, 208] on div "Select..." at bounding box center [877, 202] width 260 height 20
click at [905, 241] on div "Regional Sales" at bounding box center [880, 246] width 276 height 22
click at [891, 260] on div "Be sure to avoid duplicating customers" at bounding box center [828, 265] width 153 height 13
type input "*****"
click at [903, 280] on div "Nibco" at bounding box center [845, 287] width 206 height 22
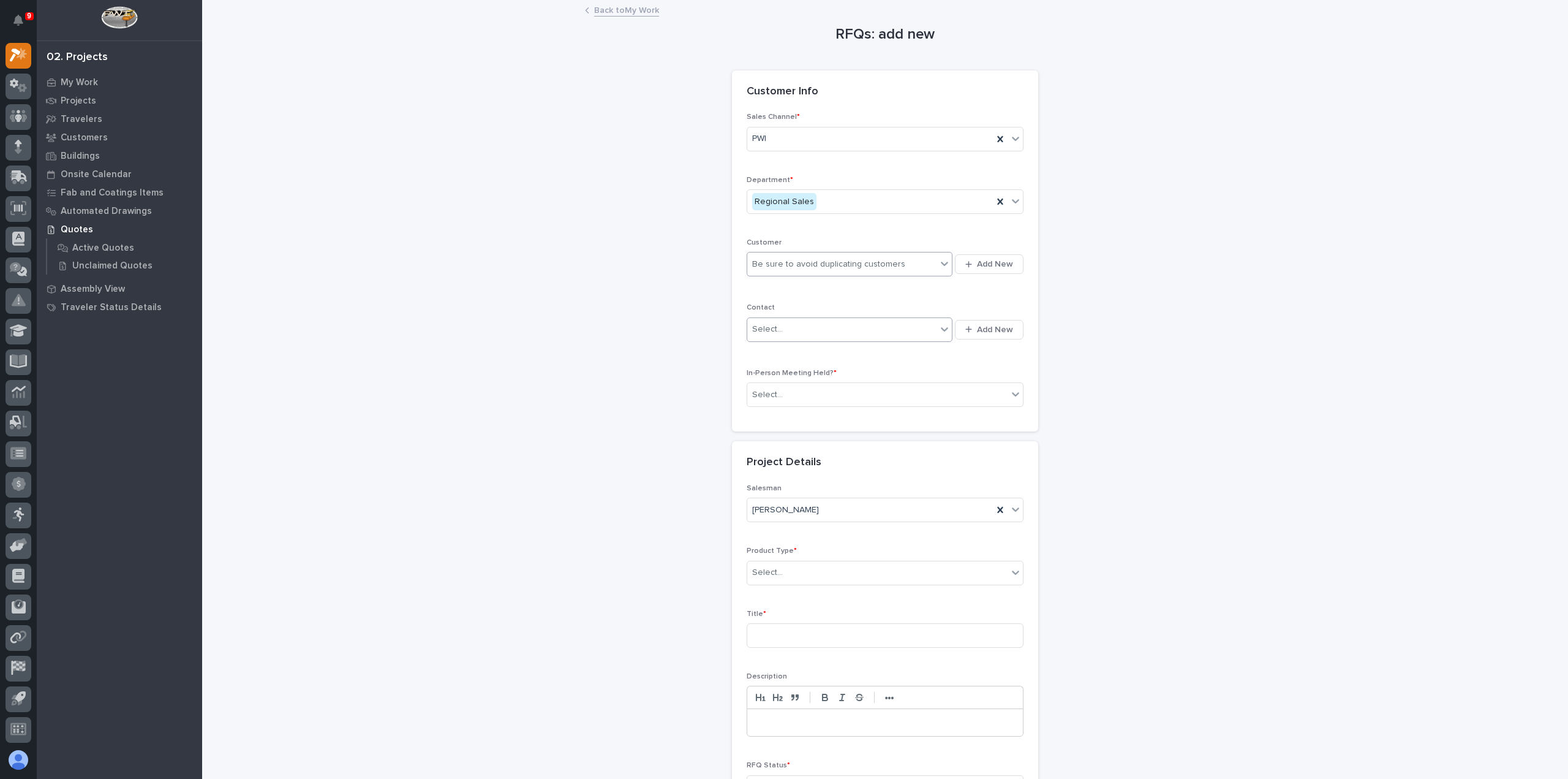
click at [912, 323] on div "Select..." at bounding box center [842, 329] width 189 height 20
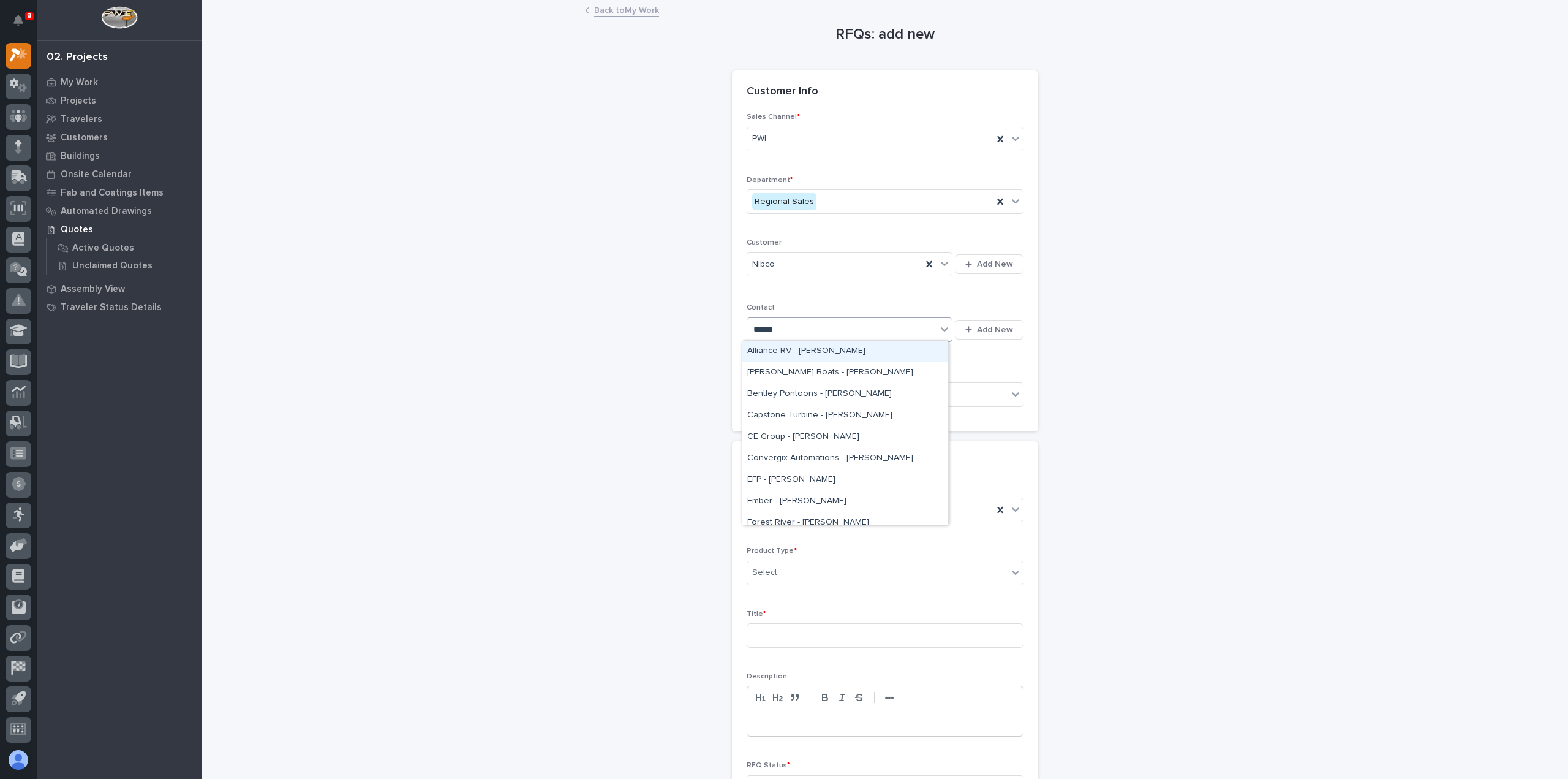
type input "*******"
click at [905, 354] on div "Nibco - [PERSON_NAME]" at bounding box center [845, 352] width 206 height 22
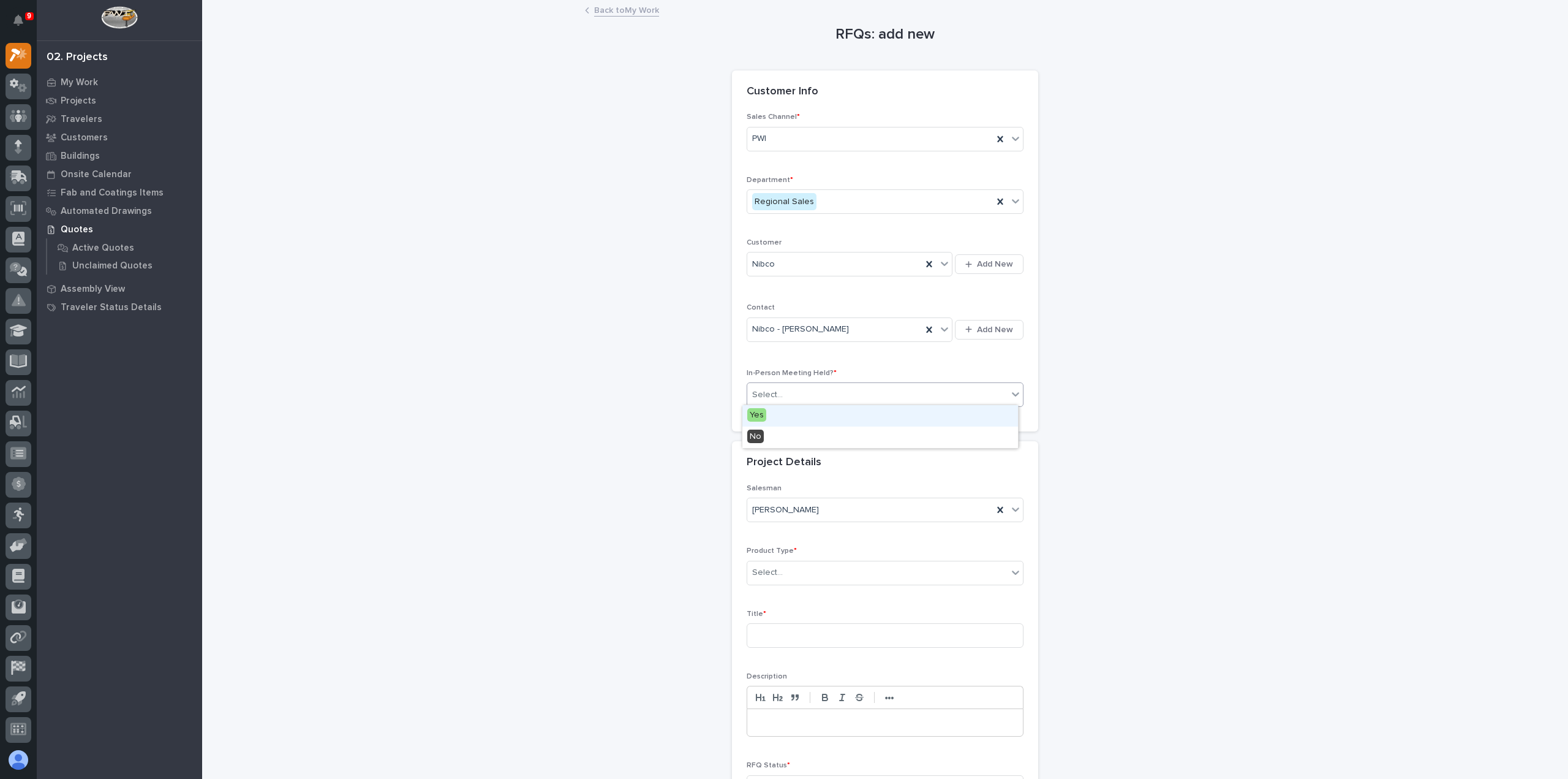
click at [885, 387] on div "Select..." at bounding box center [877, 394] width 260 height 20
click at [871, 417] on div "Yes" at bounding box center [880, 416] width 276 height 22
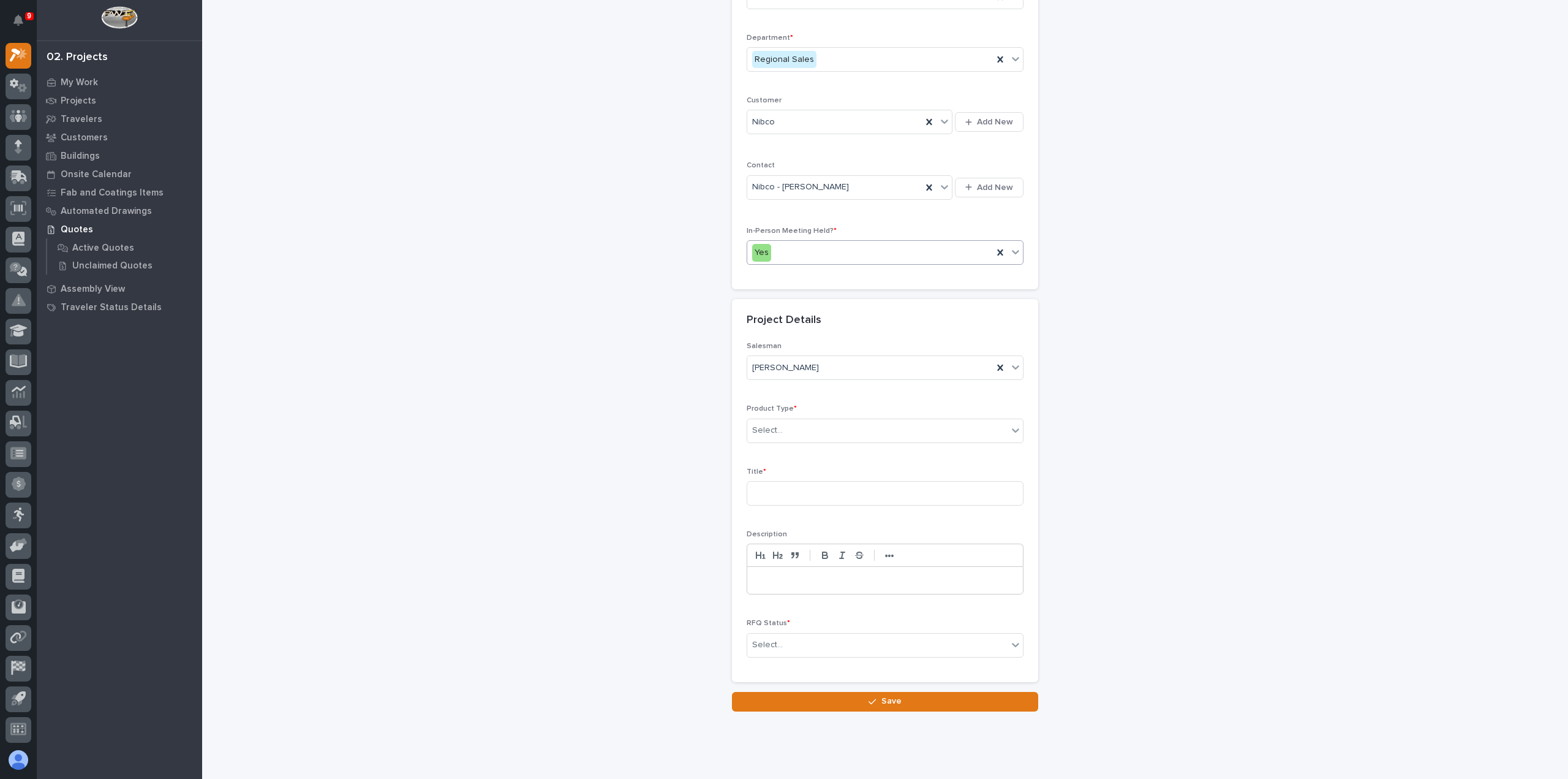
scroll to position [166, 0]
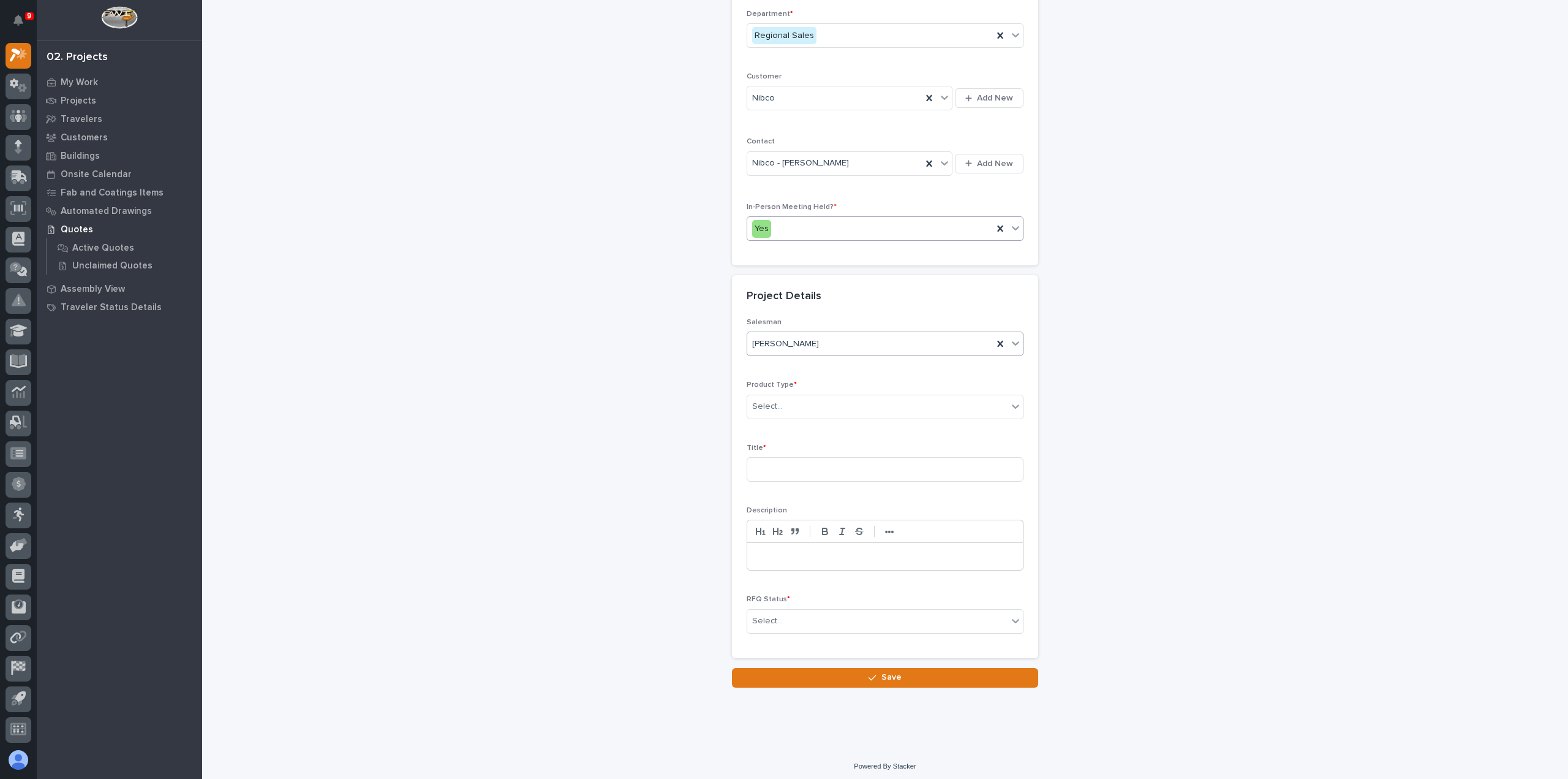
click at [823, 339] on div "[PERSON_NAME]" at bounding box center [870, 344] width 246 height 20
click at [1176, 372] on div "RFQs: add new Loading... Saving… Loading... Saving… Loading... Saving… Customer…" at bounding box center [885, 261] width 1228 height 852
click at [946, 402] on div "Select..." at bounding box center [877, 406] width 260 height 20
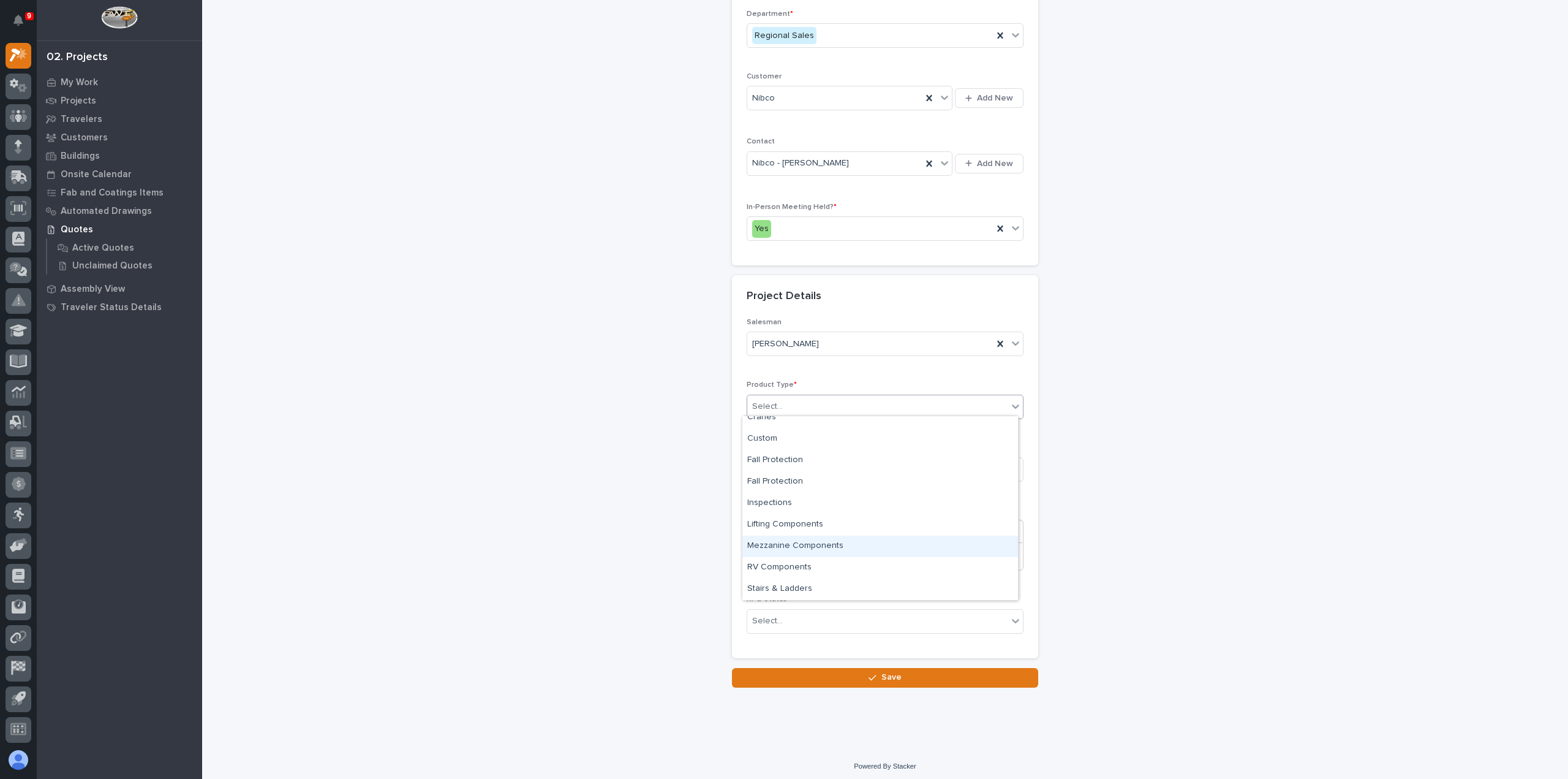
click at [885, 550] on div "Mezzanine Components" at bounding box center [880, 547] width 276 height 22
click at [804, 470] on input at bounding box center [886, 469] width 277 height 24
type input "Operator Mezz"
click at [823, 615] on div "Select..." at bounding box center [877, 621] width 260 height 20
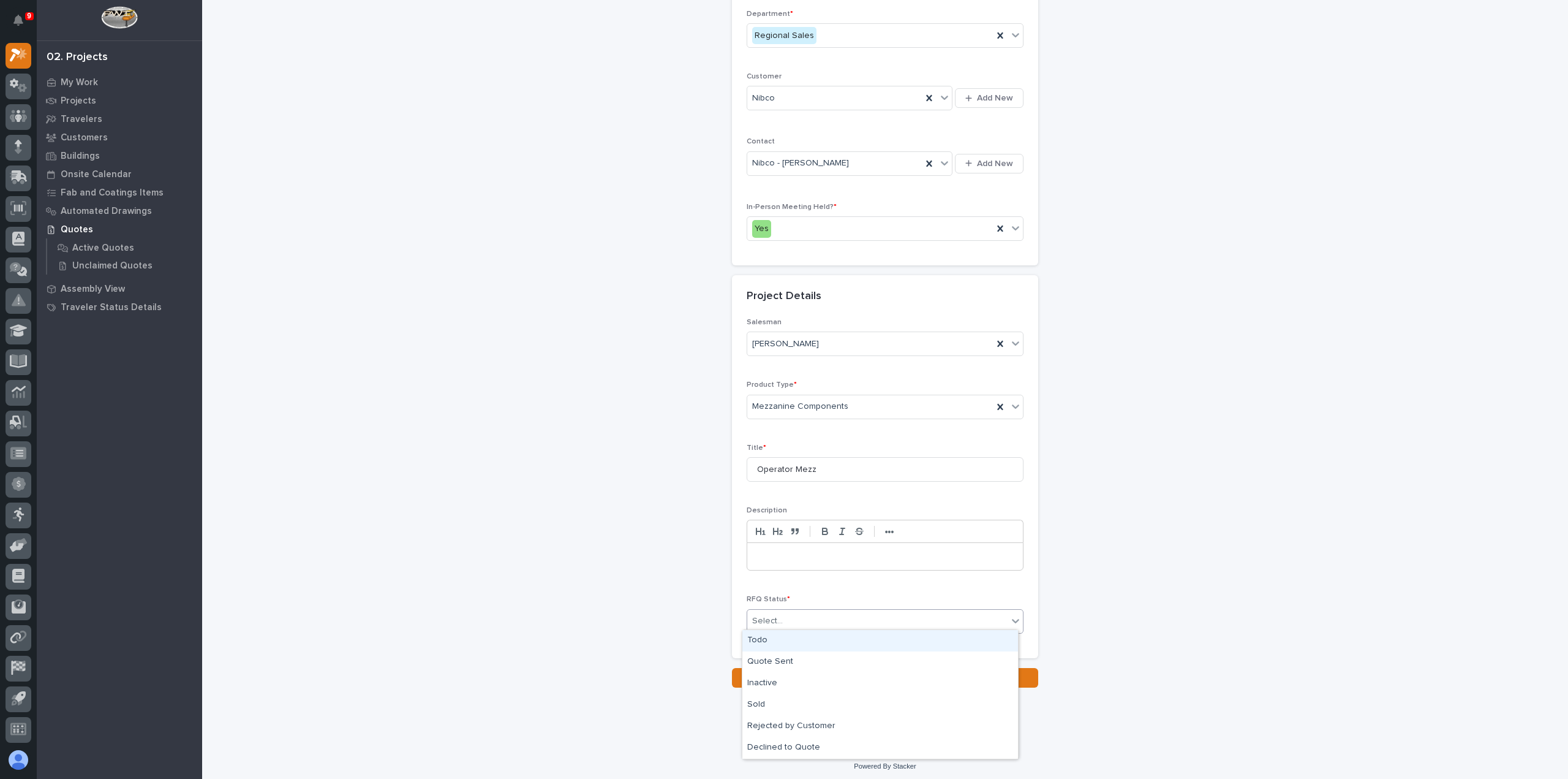
click at [812, 632] on div "Todo" at bounding box center [880, 641] width 276 height 22
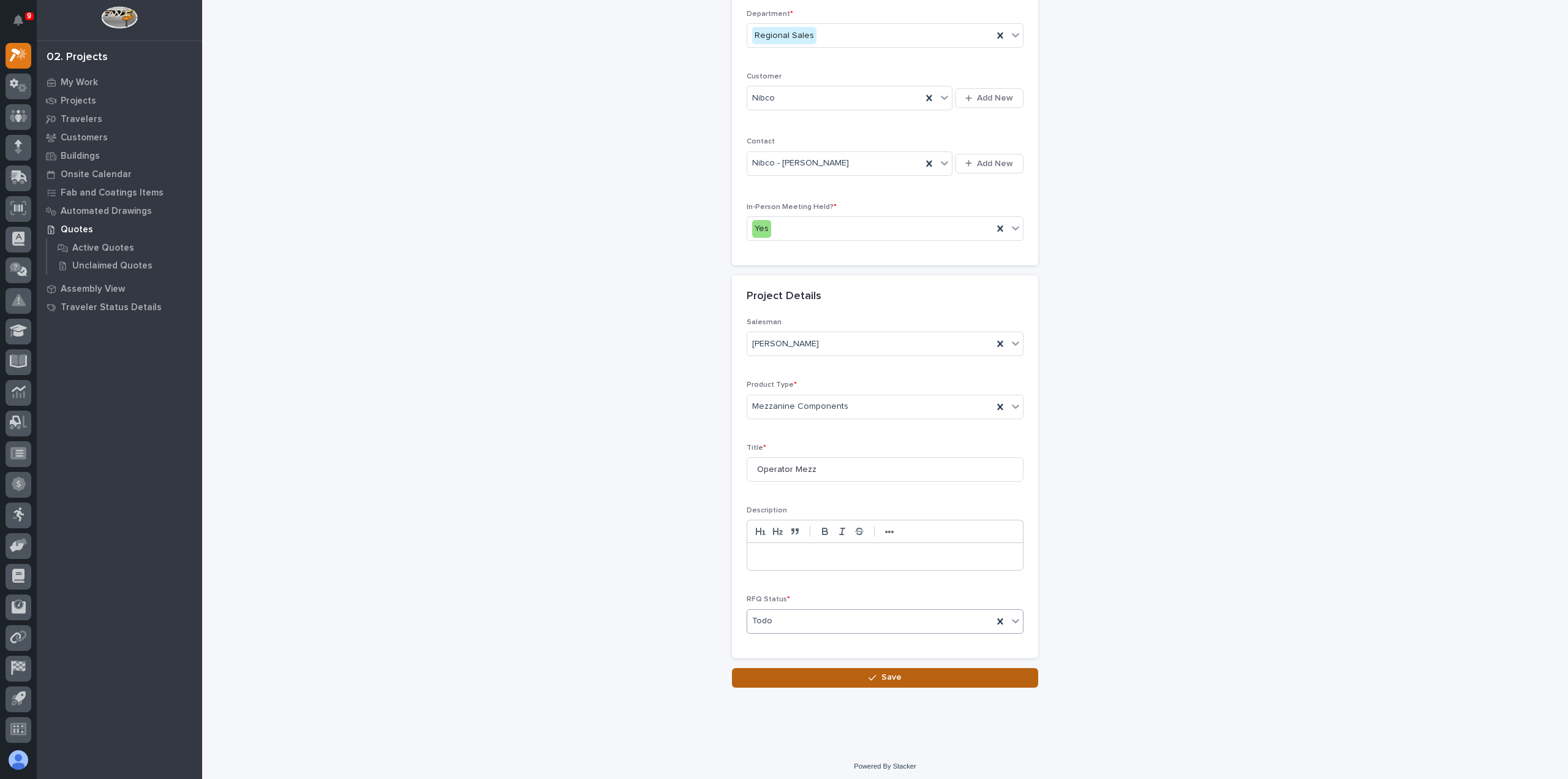
click at [807, 670] on button "Save" at bounding box center [886, 678] width 306 height 20
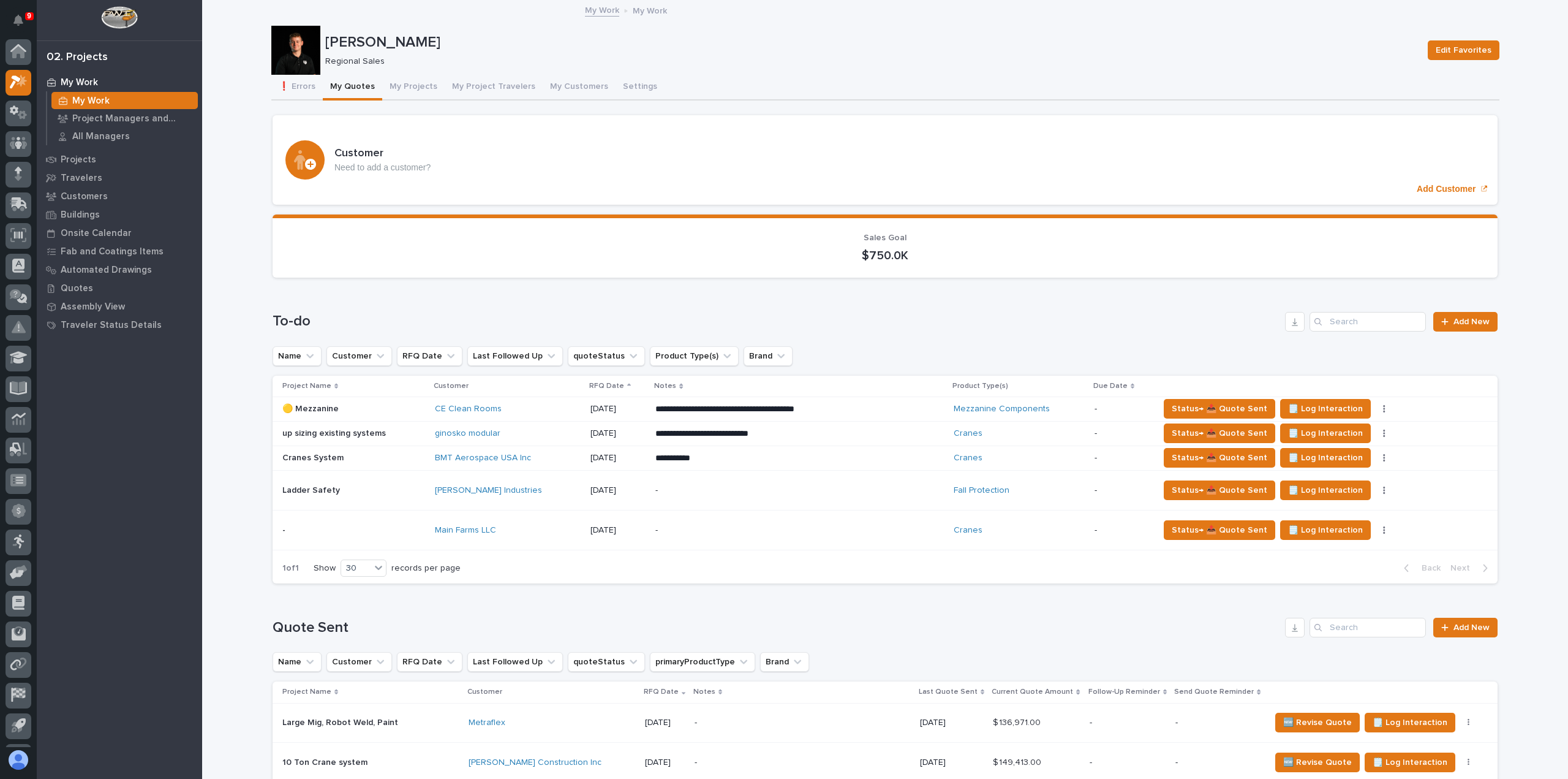
scroll to position [27, 0]
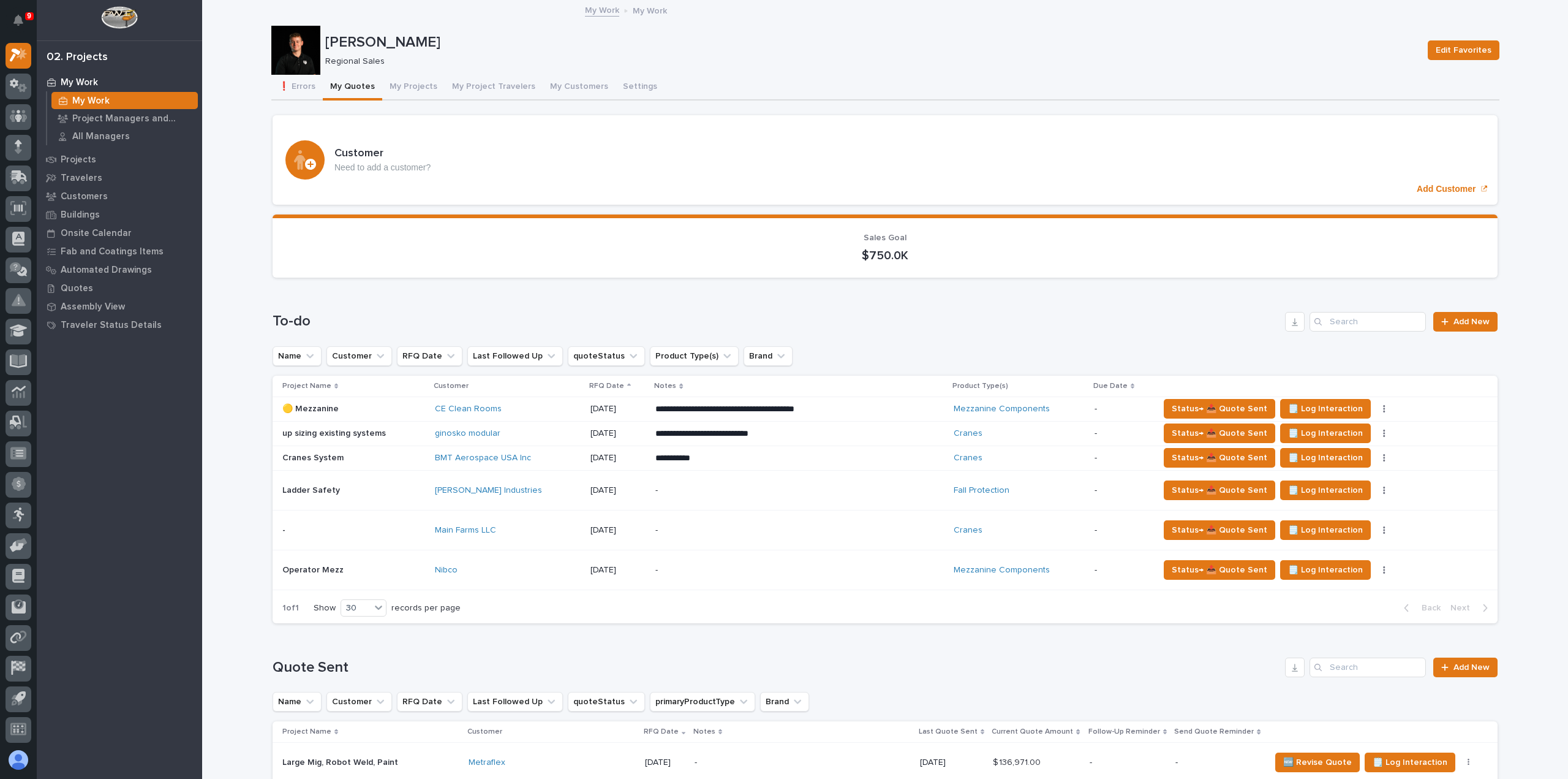
click at [547, 430] on div "ginosko modular" at bounding box center [508, 433] width 146 height 10
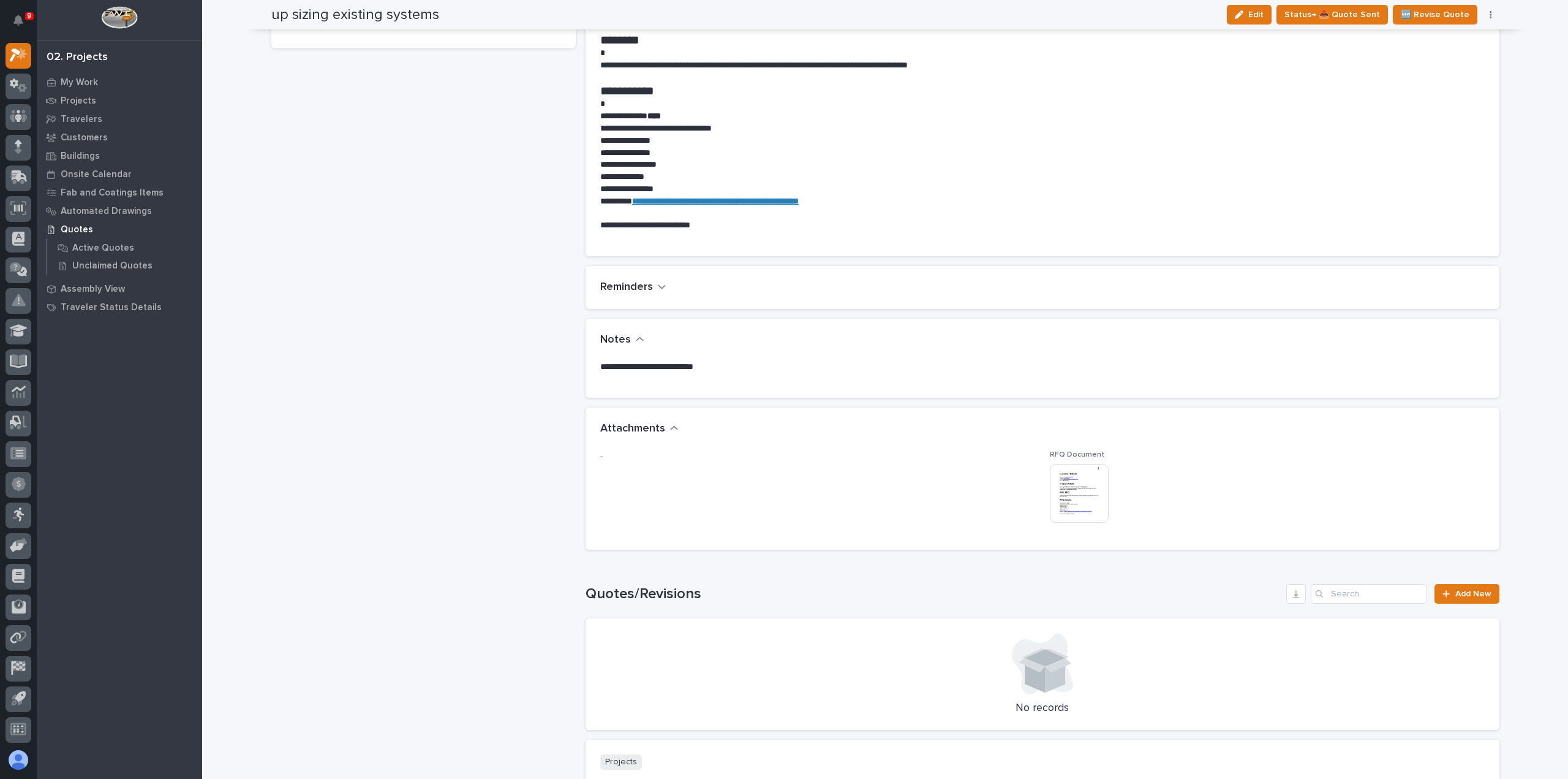
scroll to position [613, 0]
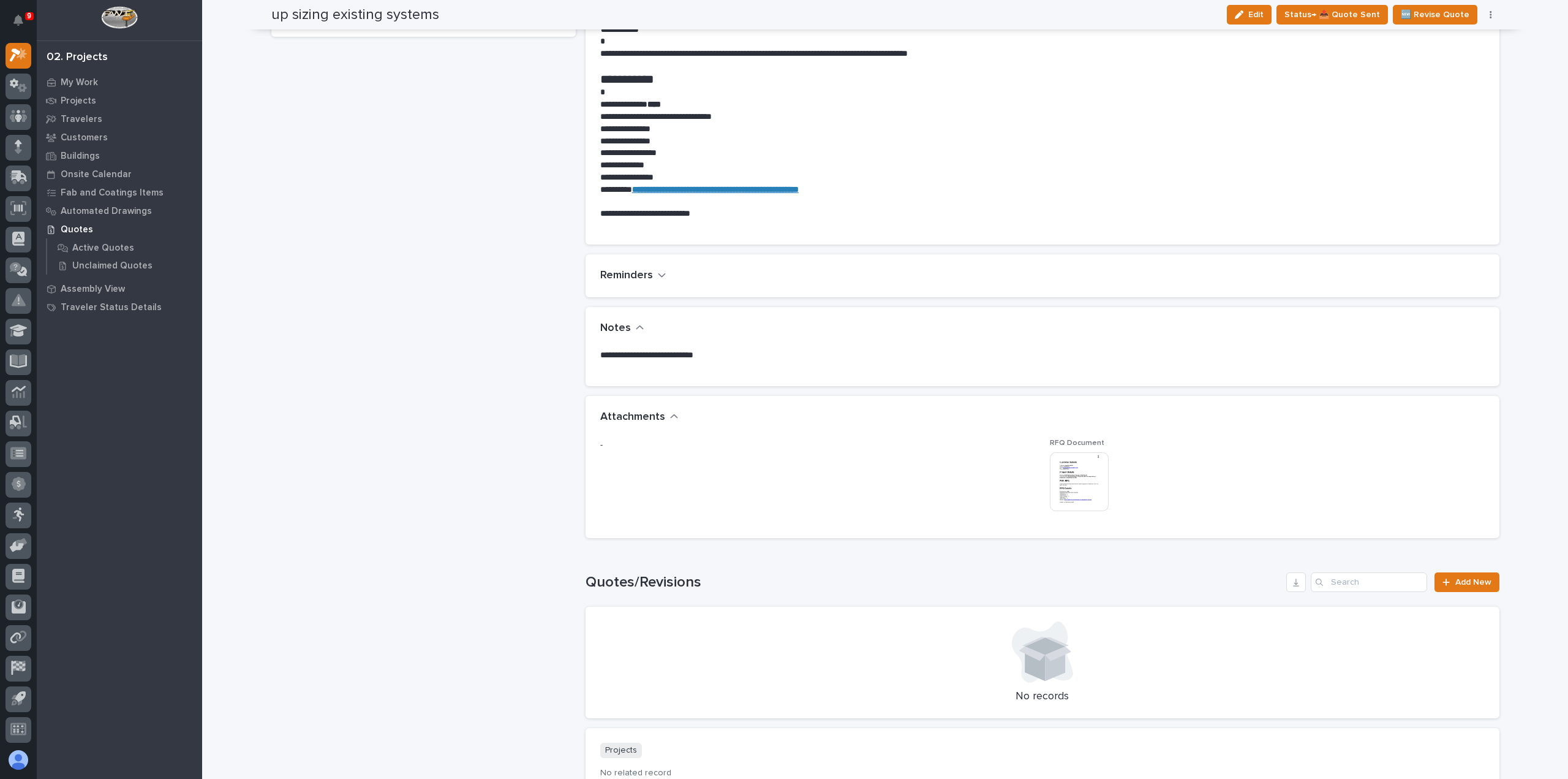
click at [1093, 486] on img at bounding box center [1079, 482] width 59 height 59
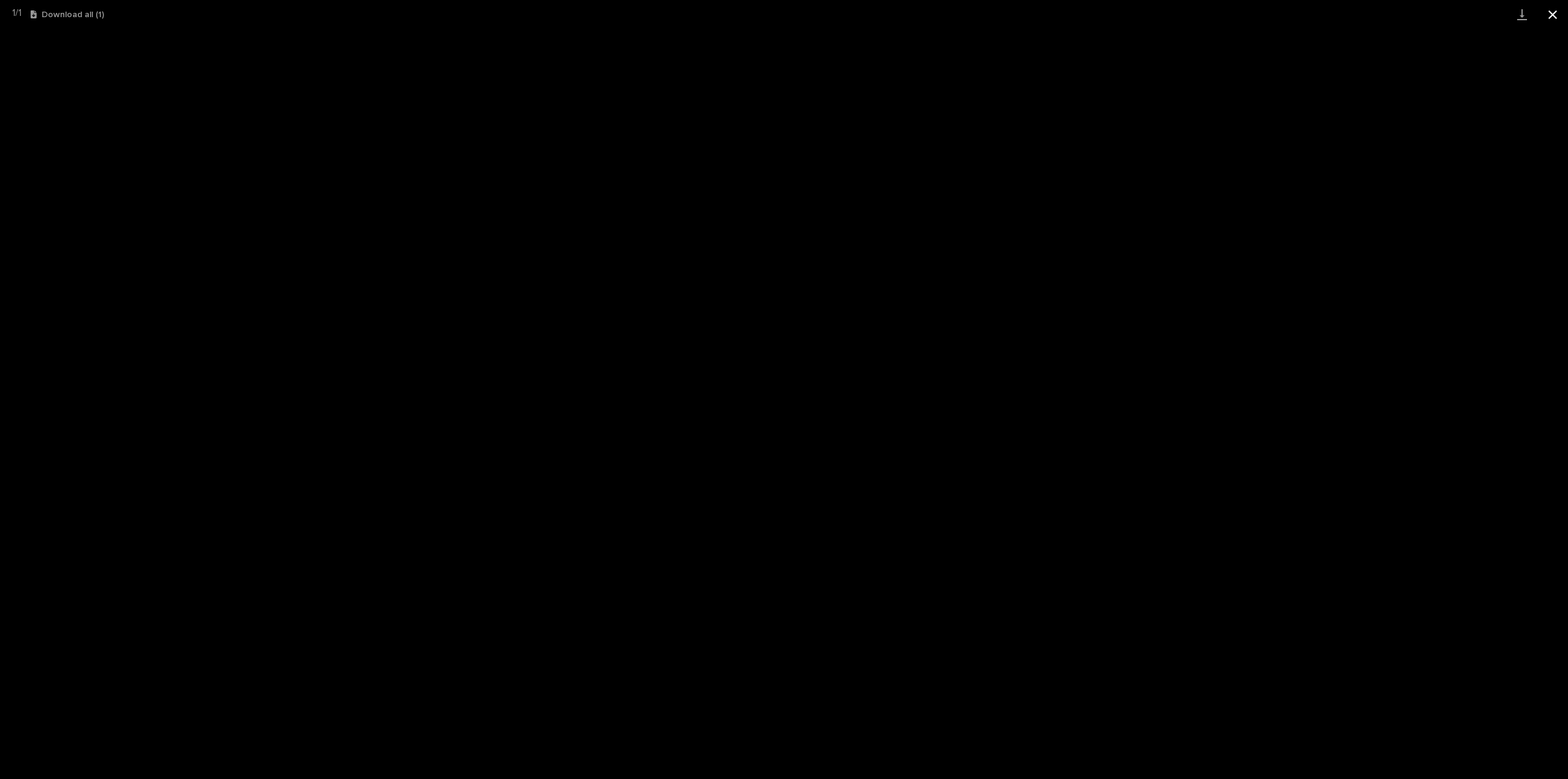
click at [1551, 13] on button "Close gallery" at bounding box center [1553, 15] width 31 height 29
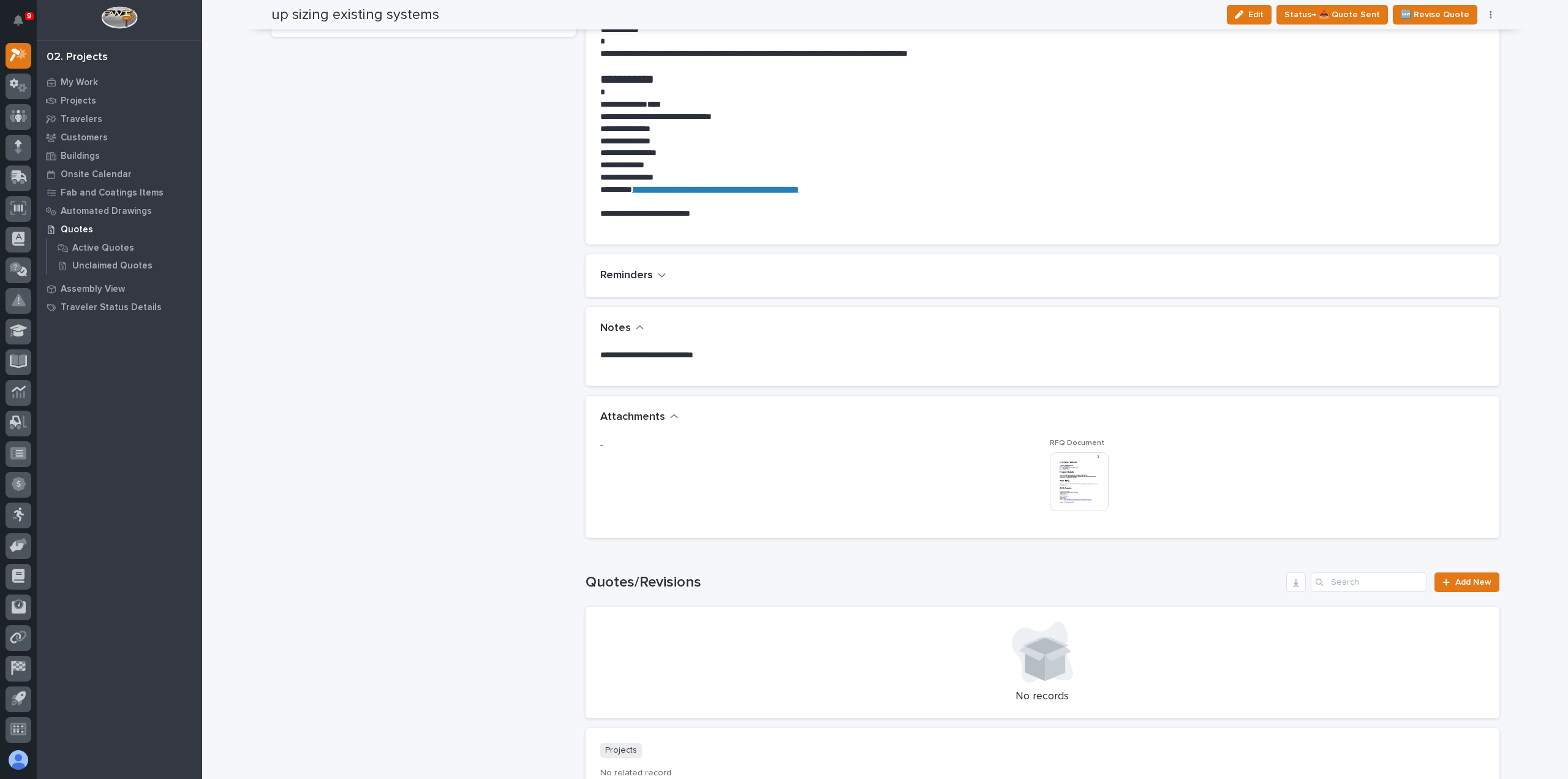
scroll to position [0, 0]
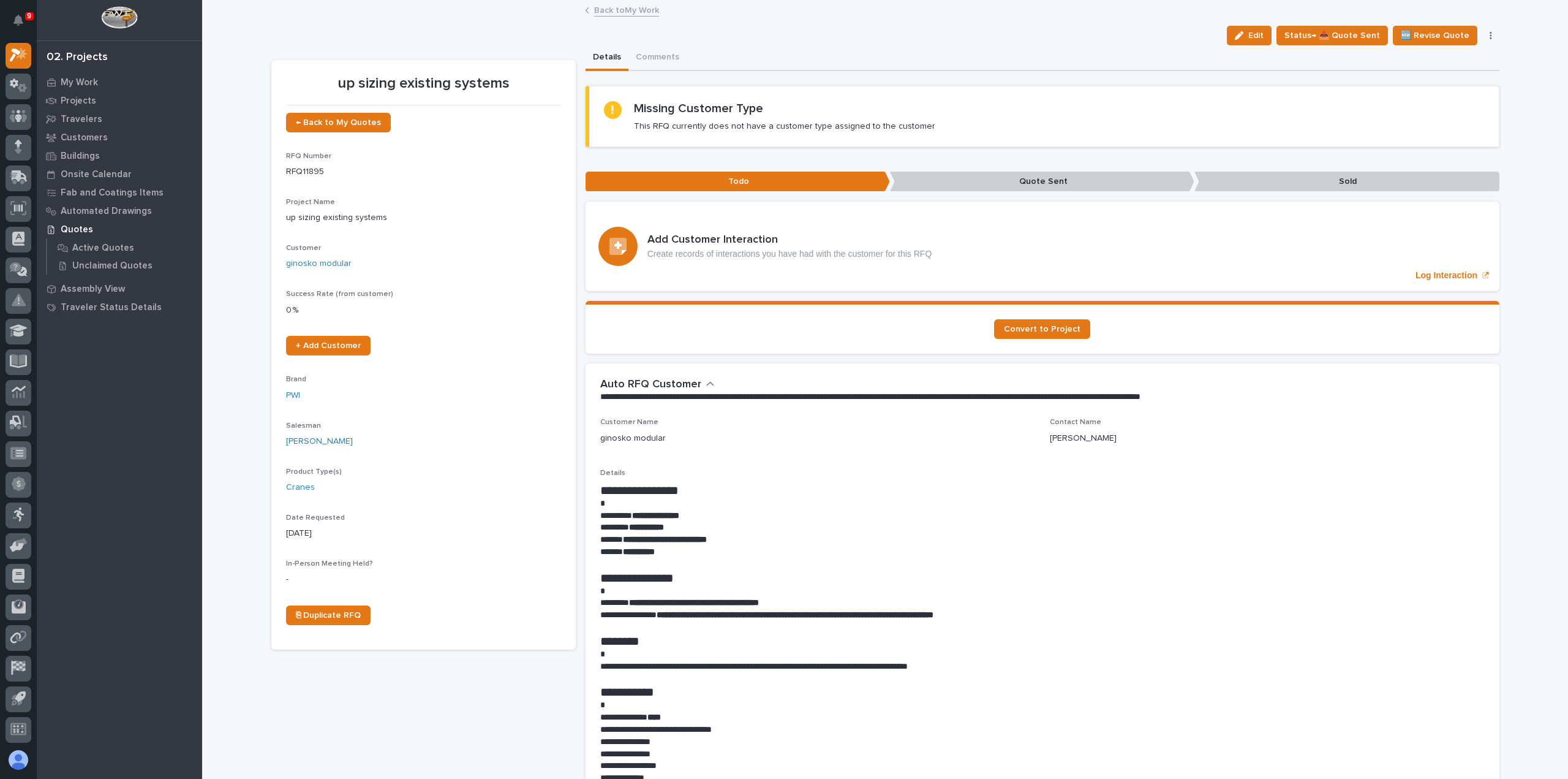
click at [621, 3] on link "Back to My Work" at bounding box center [627, 10] width 65 height 15
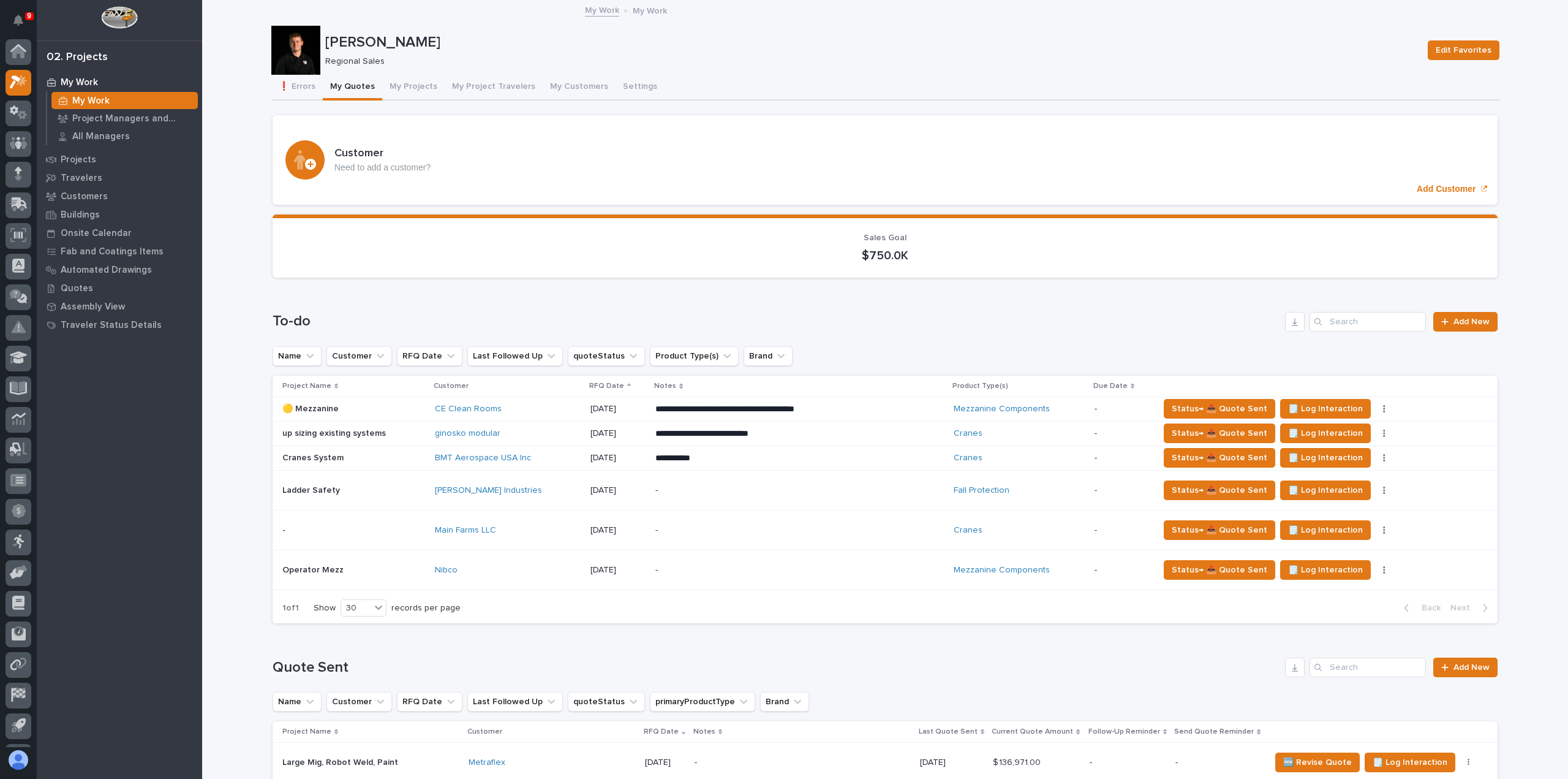
scroll to position [27, 0]
